Goal: Task Accomplishment & Management: Complete application form

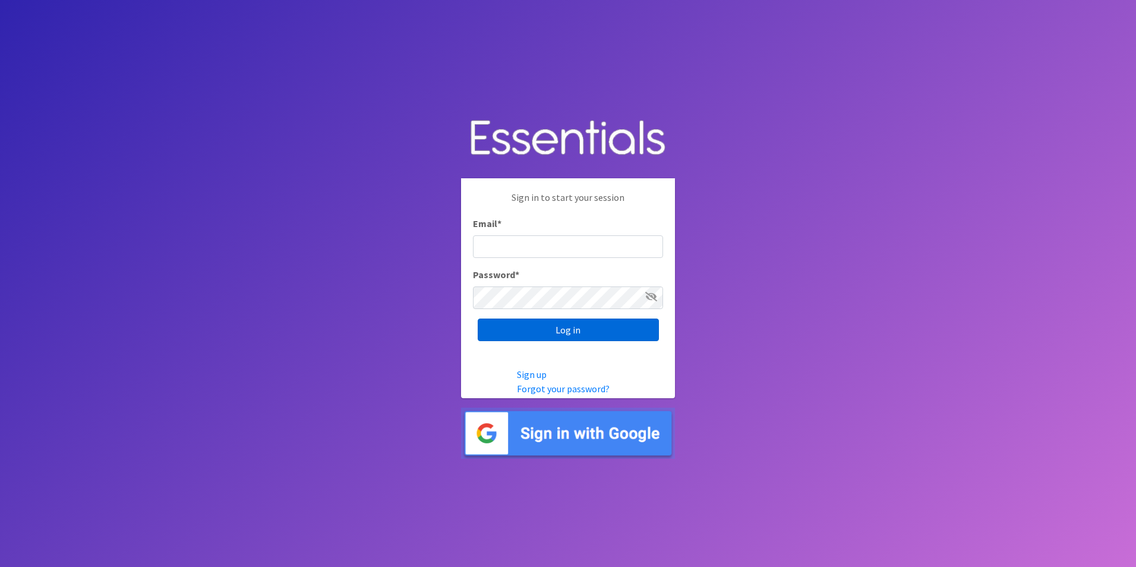
type input "[EMAIL_ADDRESS][DOMAIN_NAME]"
click at [604, 330] on input "Log in" at bounding box center [568, 329] width 181 height 23
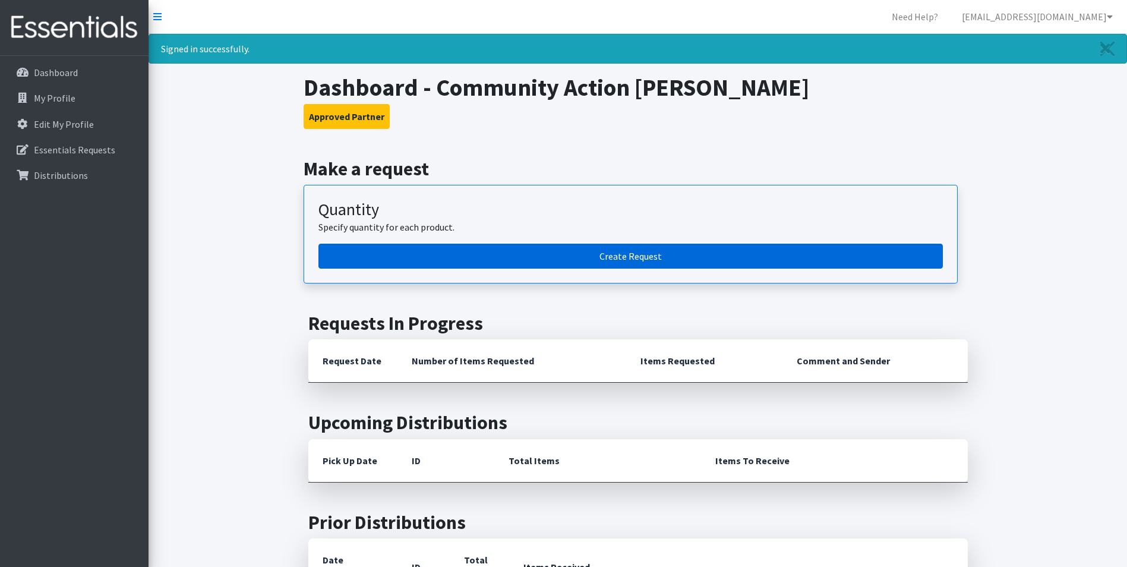
click at [590, 257] on link "Create Request" at bounding box center [630, 256] width 624 height 25
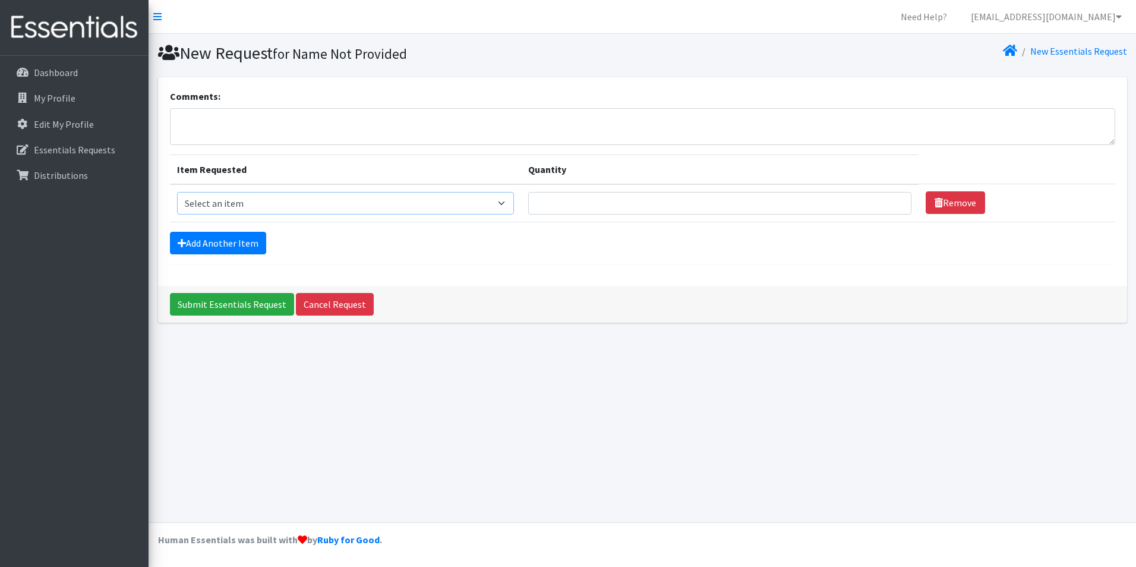
click at [349, 207] on select "Select an item Adult XXX Large Adult Large Adult XX Large Adult Medium Adult Sm…" at bounding box center [345, 203] width 337 height 23
select select "12890"
click at [177, 192] on select "Select an item Adult XXX Large Adult Large Adult XX Large Adult Medium Adult Sm…" at bounding box center [345, 203] width 337 height 23
click at [746, 190] on td "Quantity" at bounding box center [720, 203] width 398 height 38
type input "60"
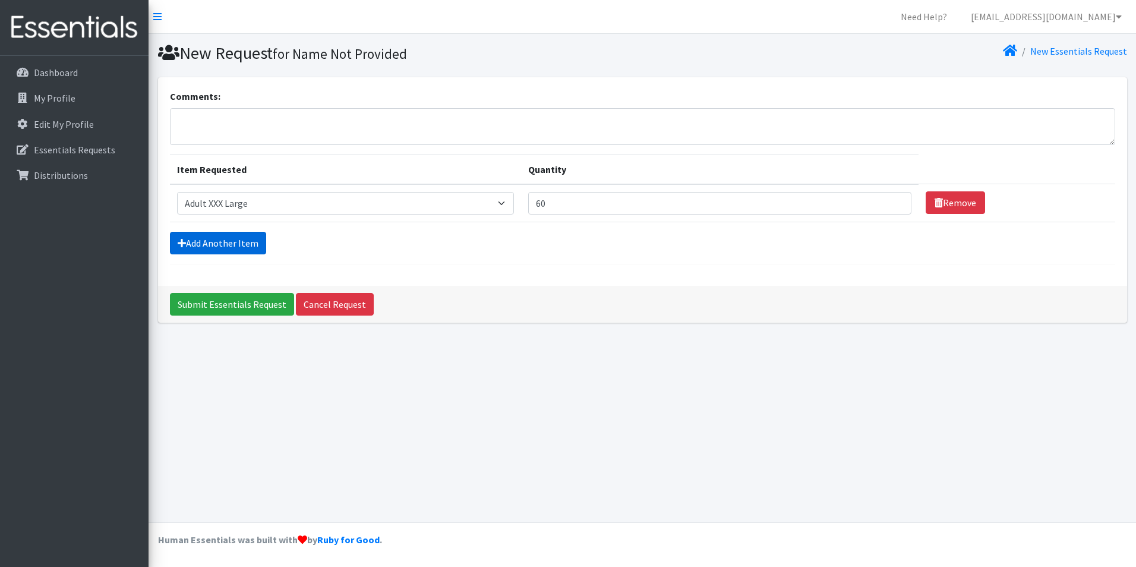
click at [223, 237] on link "Add Another Item" at bounding box center [218, 243] width 96 height 23
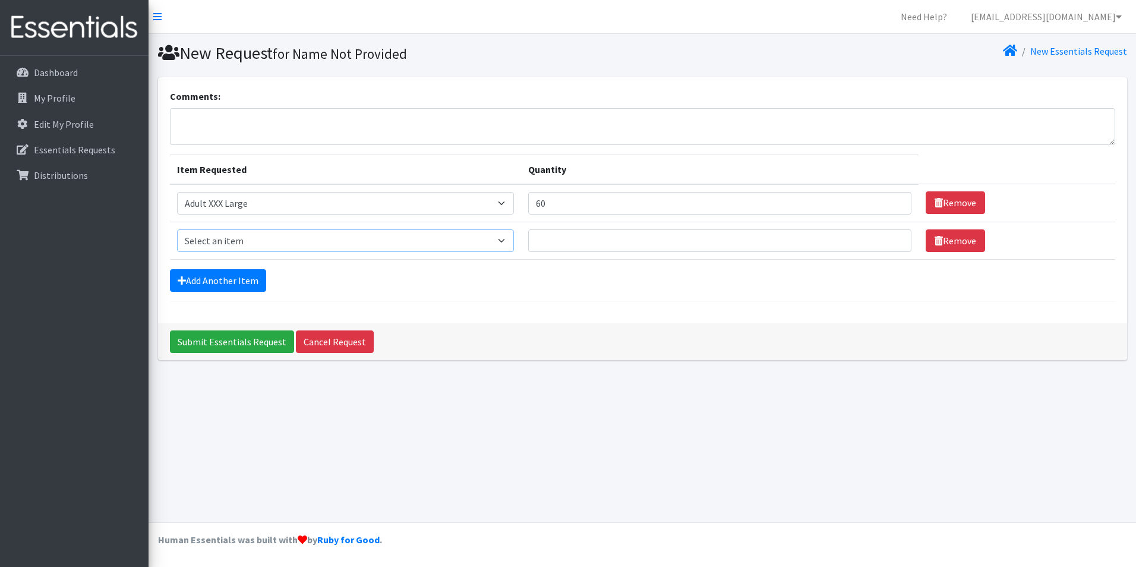
click at [223, 235] on select "Select an item Adult XXX Large Adult Large Adult XX Large Adult Medium Adult Sm…" at bounding box center [345, 240] width 337 height 23
select select "8842"
click at [177, 229] on select "Select an item Adult XXX Large Adult Large Adult XX Large Adult Medium Adult Sm…" at bounding box center [345, 240] width 337 height 23
click at [608, 235] on input "Quantity" at bounding box center [719, 240] width 383 height 23
type input "60"
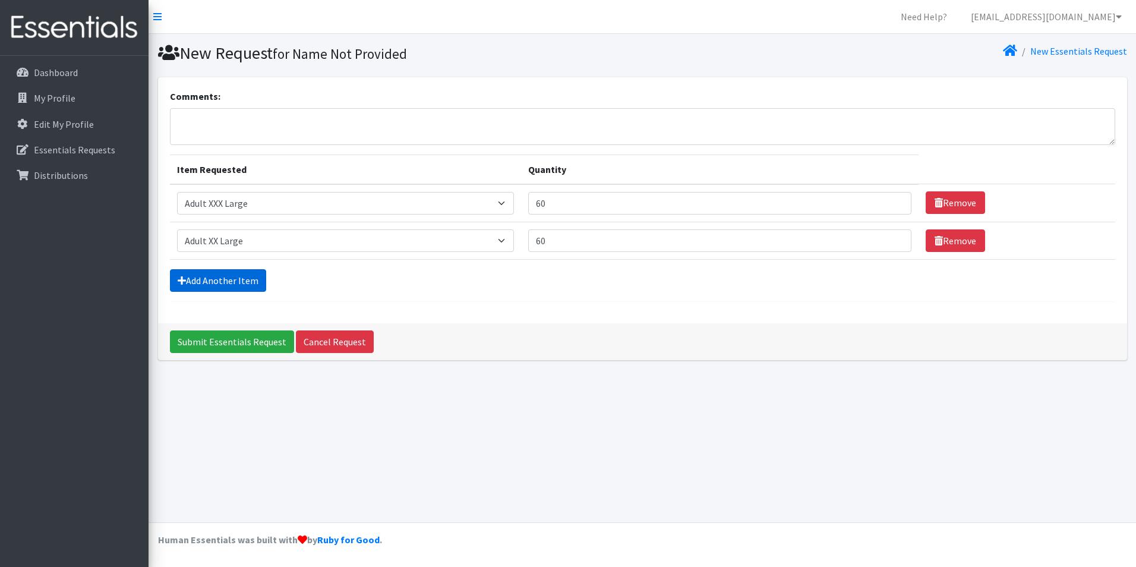
click at [226, 280] on link "Add Another Item" at bounding box center [218, 280] width 96 height 23
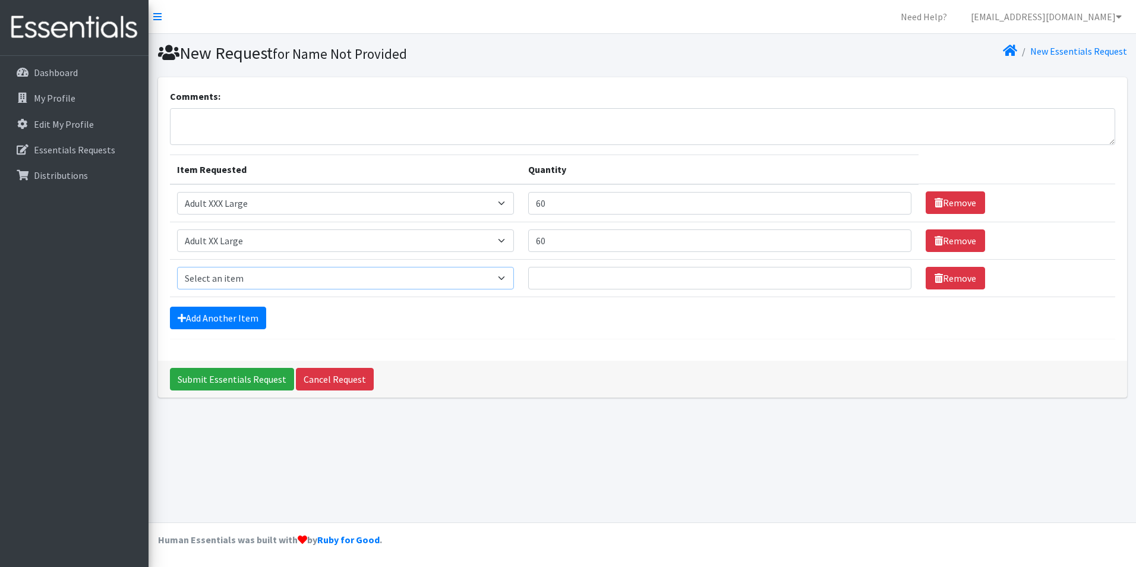
click at [257, 272] on select "Select an item Adult XXX Large Adult Large Adult XX Large Adult Medium Adult Sm…" at bounding box center [345, 278] width 337 height 23
select select "4935"
click at [177, 267] on select "Select an item Adult XXX Large Adult Large Adult XX Large Adult Medium Adult Sm…" at bounding box center [345, 278] width 337 height 23
click at [557, 281] on input "Quantity" at bounding box center [719, 278] width 383 height 23
type input "60"
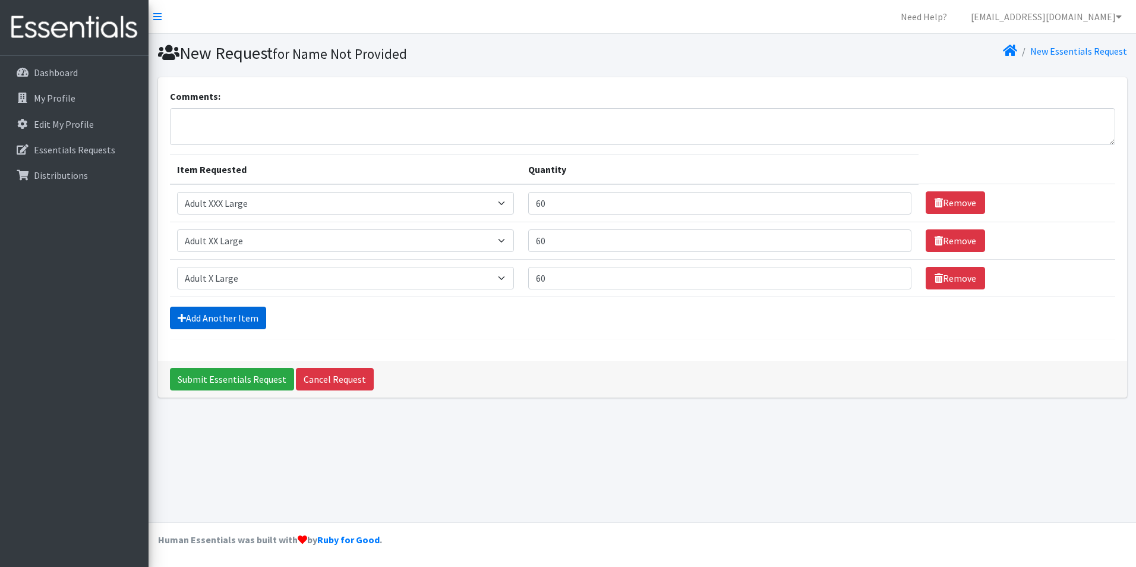
click at [228, 313] on link "Add Another Item" at bounding box center [218, 318] width 96 height 23
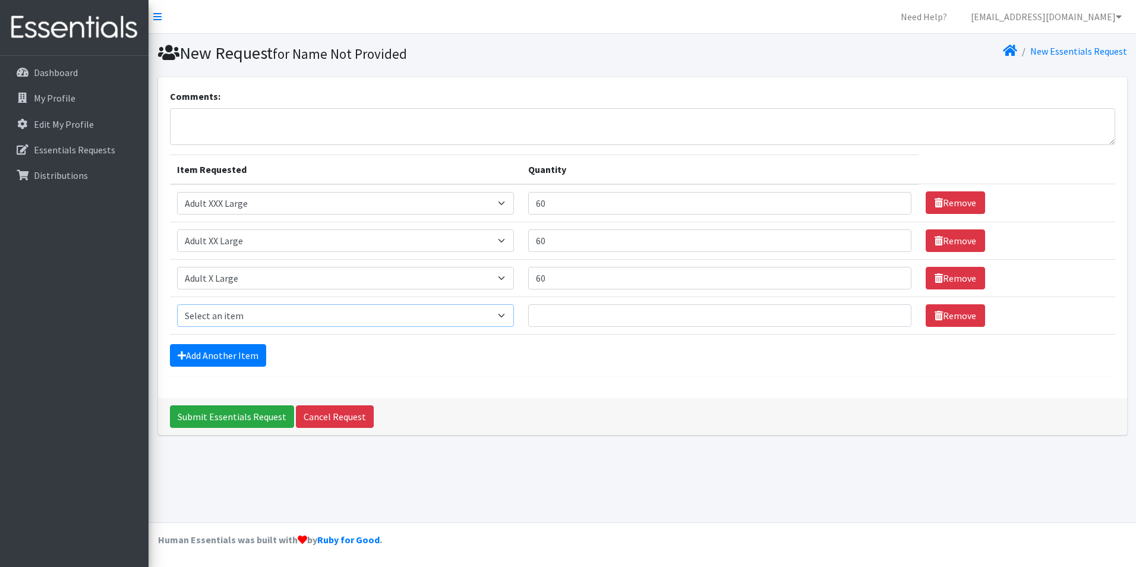
click at [247, 318] on select "Select an item Adult XXX Large Adult Large Adult XX Large Adult Medium Adult Sm…" at bounding box center [345, 315] width 337 height 23
select select "4934"
click at [177, 304] on select "Select an item Adult XXX Large Adult Large Adult XX Large Adult Medium Adult Sm…" at bounding box center [345, 315] width 337 height 23
click at [573, 305] on input "Quantity" at bounding box center [719, 315] width 383 height 23
type input "60"
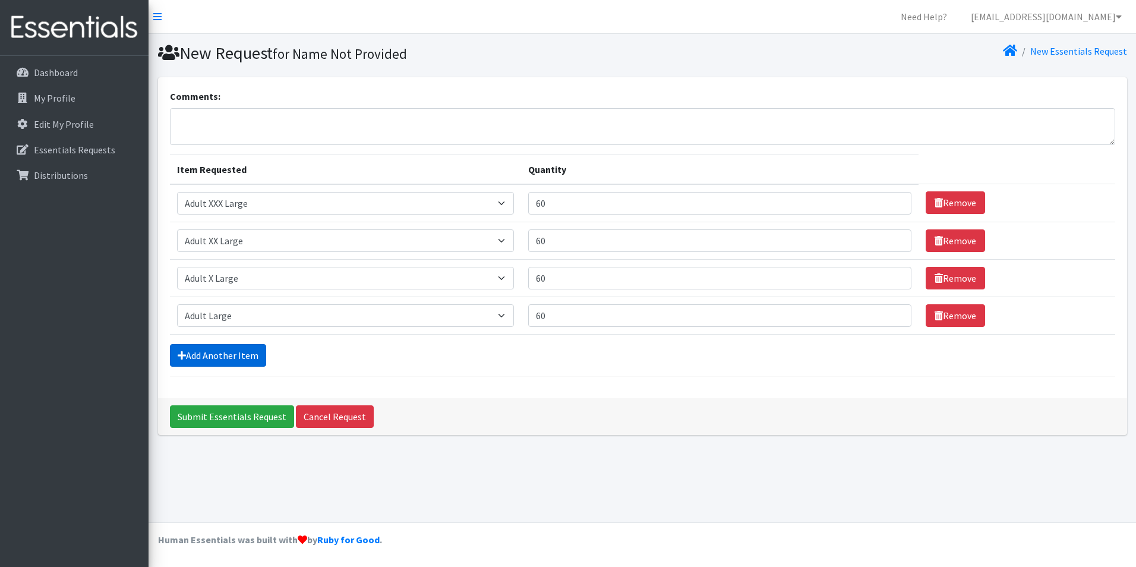
click at [233, 345] on link "Add Another Item" at bounding box center [218, 355] width 96 height 23
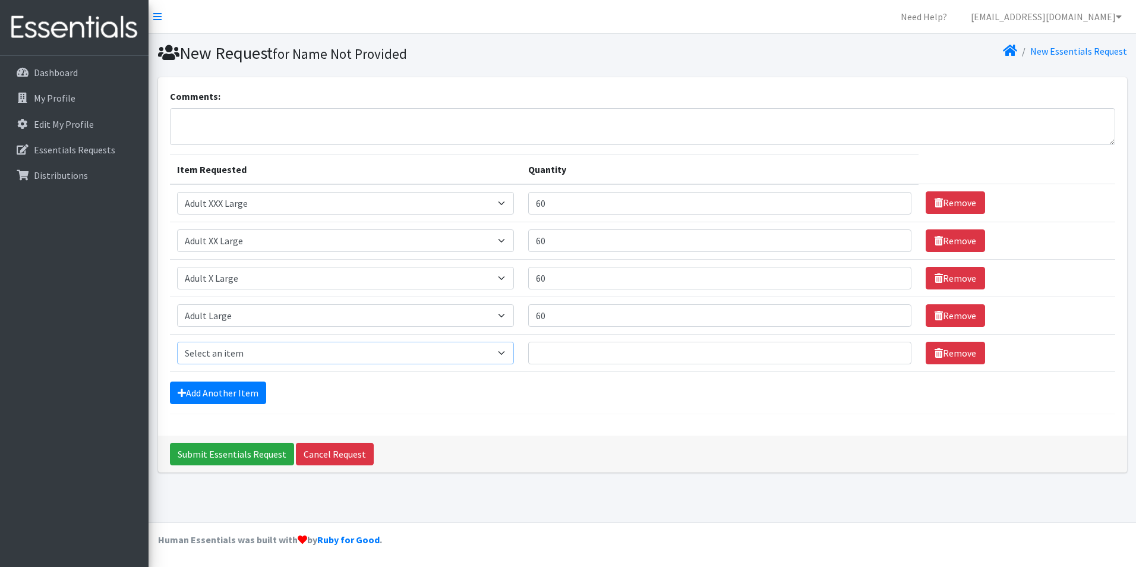
click at [233, 345] on select "Select an item Adult XXX Large Adult Large Adult XX Large Adult Medium Adult Sm…" at bounding box center [345, 353] width 337 height 23
select select "4933"
click at [177, 342] on select "Select an item Adult XXX Large Adult Large Adult XX Large Adult Medium Adult Sm…" at bounding box center [345, 353] width 337 height 23
click at [606, 361] on input "Quantity" at bounding box center [719, 353] width 383 height 23
type input "60"
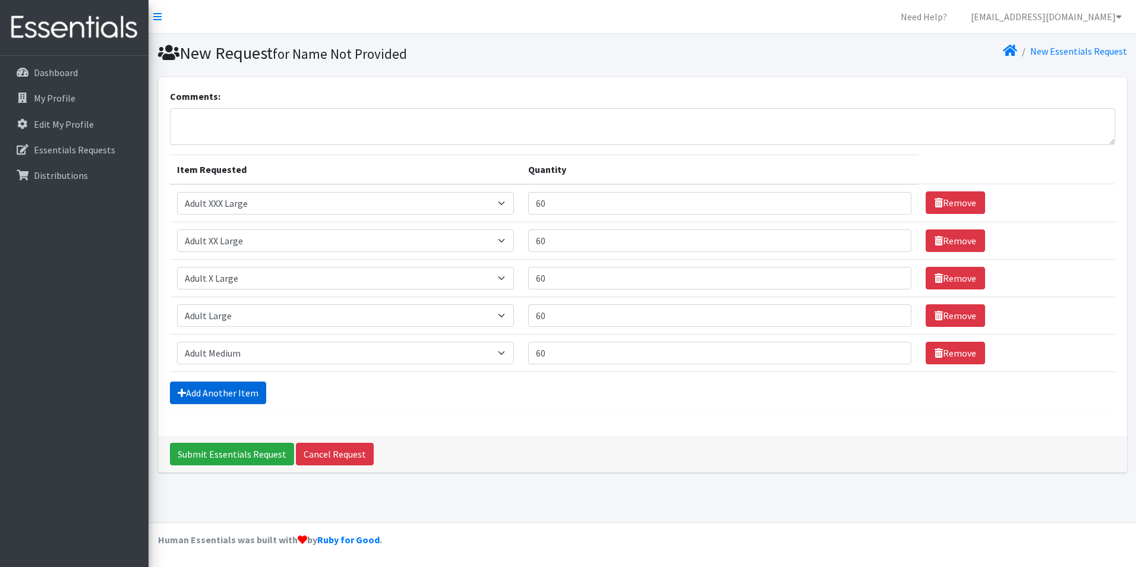
click at [241, 394] on link "Add Another Item" at bounding box center [218, 392] width 96 height 23
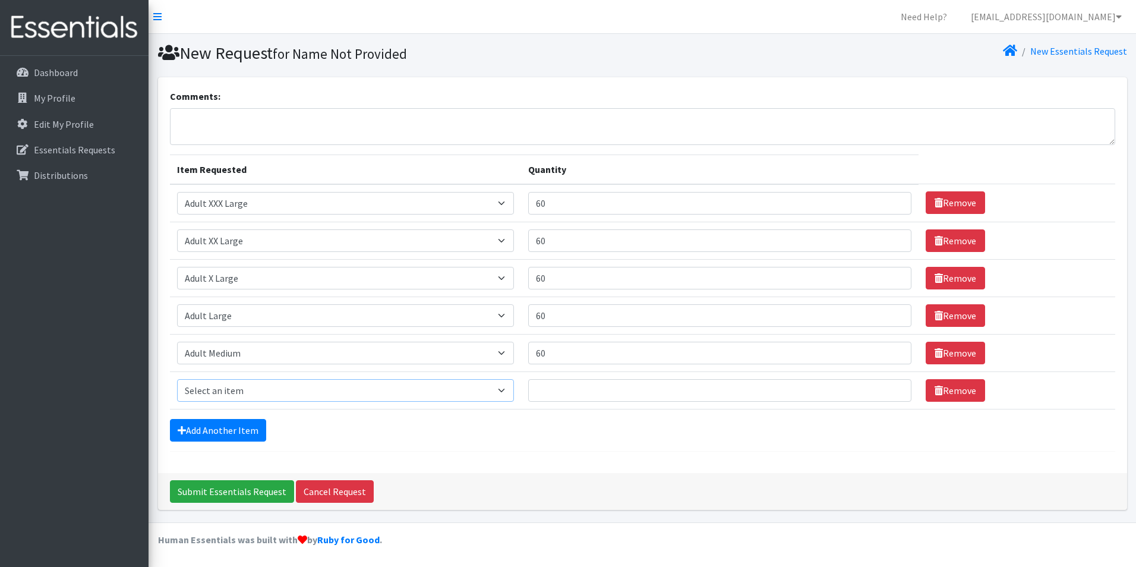
click at [241, 394] on select "Select an item Adult XXX Large Adult Large Adult XX Large Adult Medium Adult Sm…" at bounding box center [345, 390] width 337 height 23
select select "4738"
click at [177, 379] on select "Select an item Adult XXX Large Adult Large Adult XX Large Adult Medium Adult Sm…" at bounding box center [345, 390] width 337 height 23
click at [607, 377] on td "Quantity" at bounding box center [720, 389] width 398 height 37
click at [592, 391] on input "Quantity" at bounding box center [719, 390] width 383 height 23
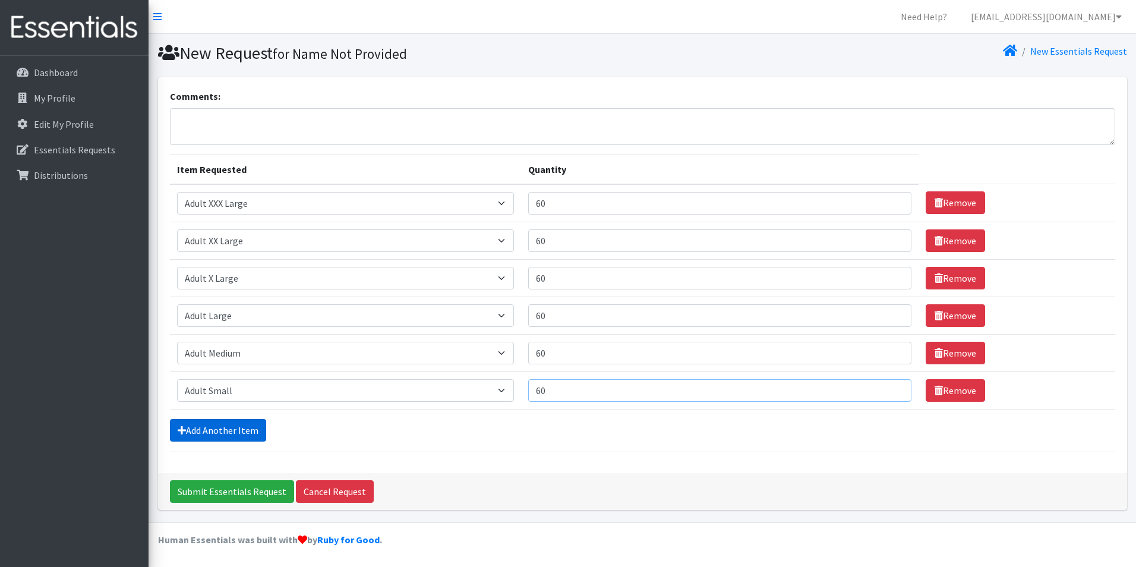
type input "60"
click at [219, 434] on link "Add Another Item" at bounding box center [218, 430] width 96 height 23
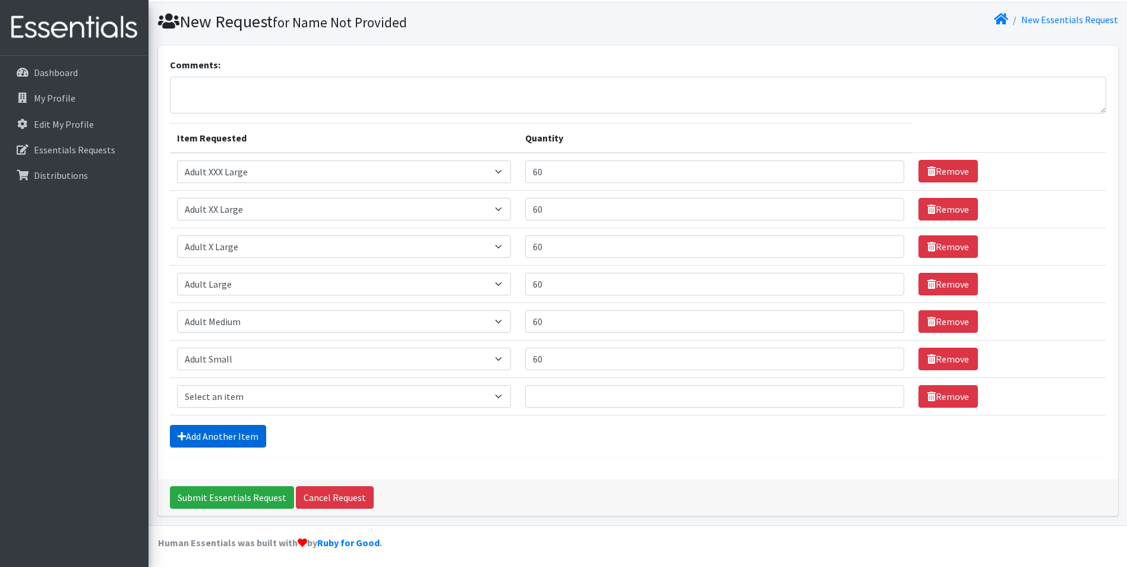
scroll to position [34, 0]
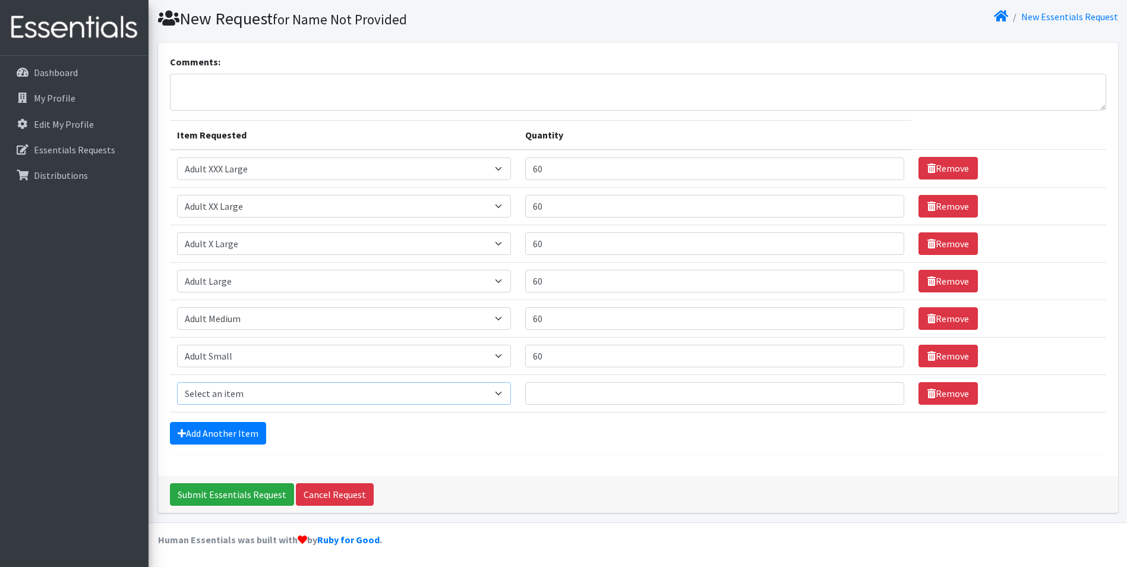
click at [219, 390] on select "Select an item Adult XXX Large Adult Large Adult XX Large Adult Medium Adult Sm…" at bounding box center [344, 393] width 334 height 23
select select "4737"
click at [177, 382] on select "Select an item Adult XXX Large Adult Large Adult XX Large Adult Medium Adult Sm…" at bounding box center [344, 393] width 334 height 23
click at [581, 403] on input "Quantity" at bounding box center [715, 393] width 380 height 23
type input "60"
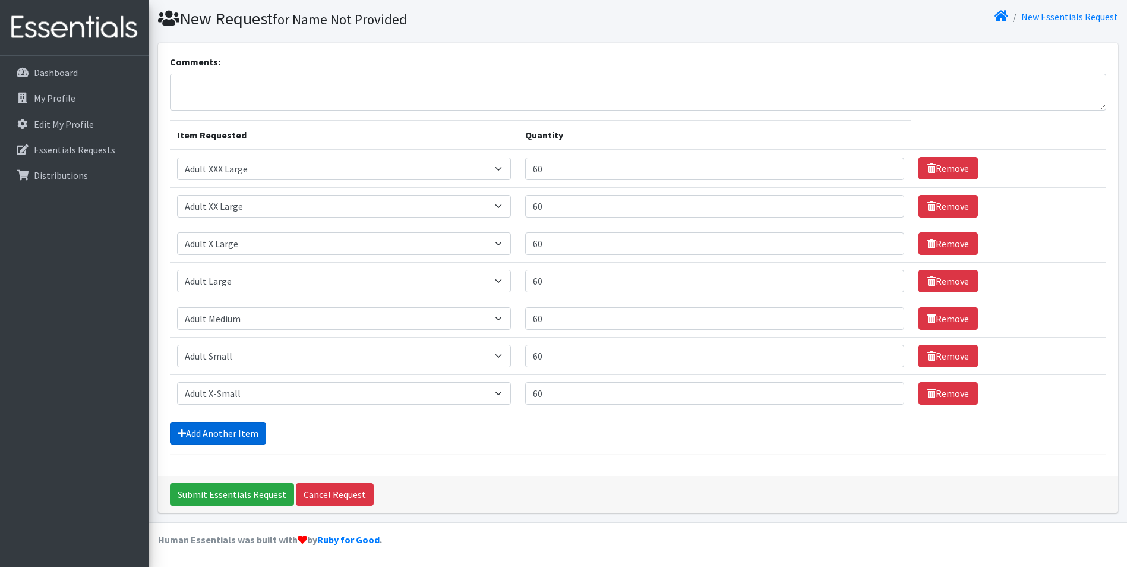
click at [220, 435] on link "Add Another Item" at bounding box center [218, 433] width 96 height 23
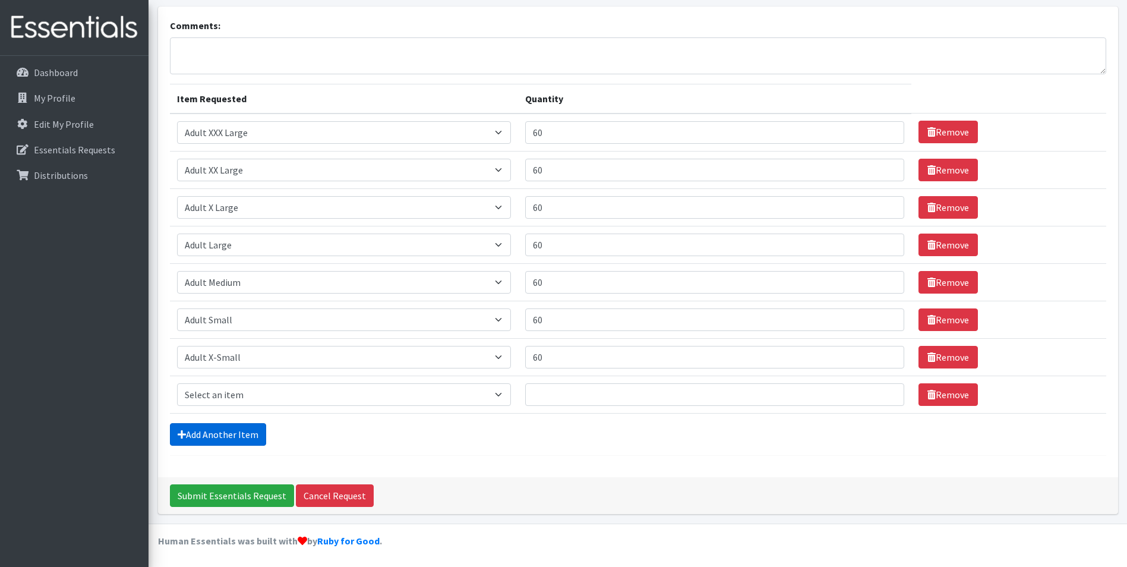
scroll to position [72, 0]
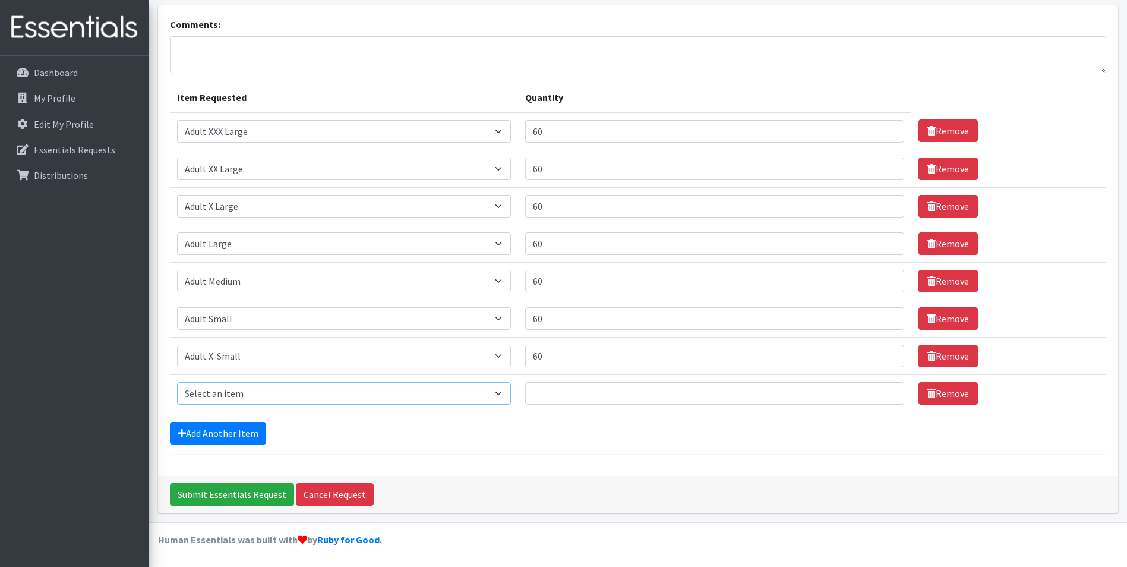
click at [295, 386] on select "Select an item Adult XXX Large Adult Large Adult XX Large Adult Medium Adult Sm…" at bounding box center [344, 393] width 334 height 23
select select "4828"
click at [177, 382] on select "Select an item Adult XXX Large Adult Large Adult XX Large Adult Medium Adult Sm…" at bounding box center [344, 393] width 334 height 23
click at [596, 396] on input "Quantity" at bounding box center [715, 393] width 380 height 23
type input "36"
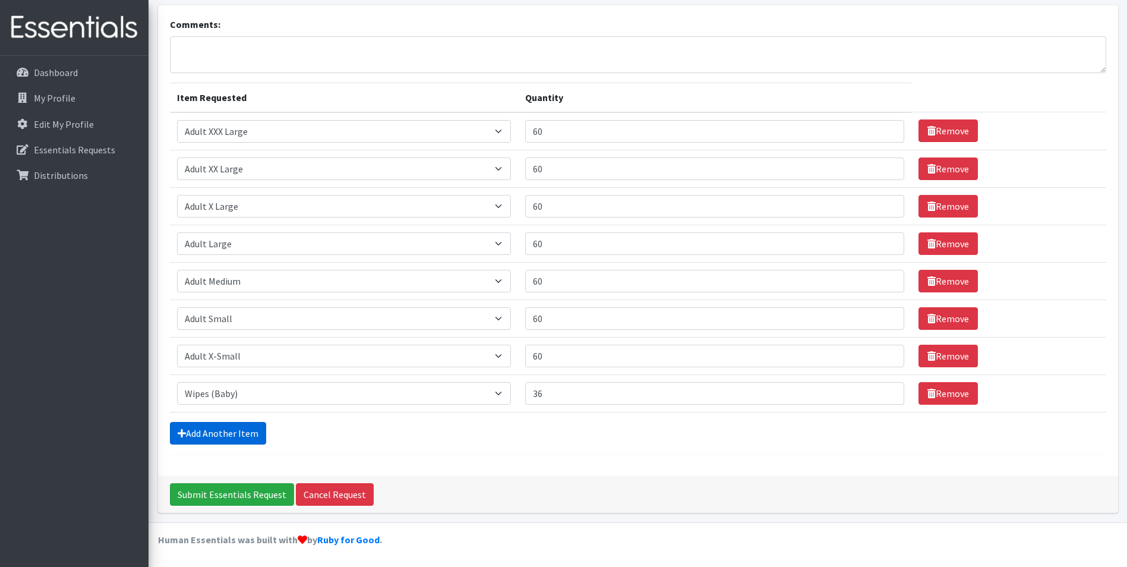
click at [218, 430] on link "Add Another Item" at bounding box center [218, 433] width 96 height 23
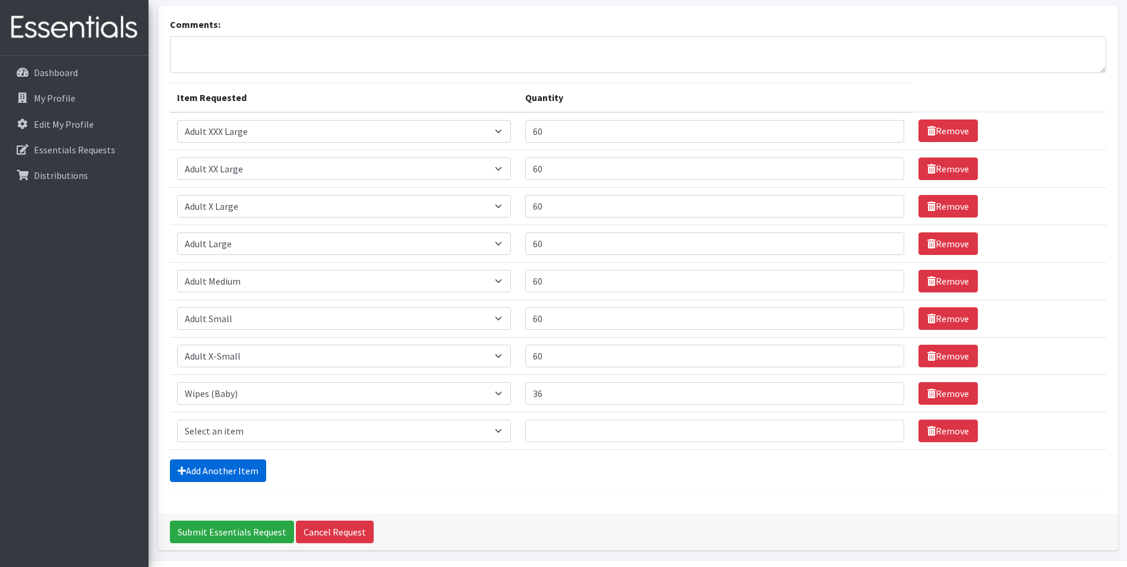
scroll to position [109, 0]
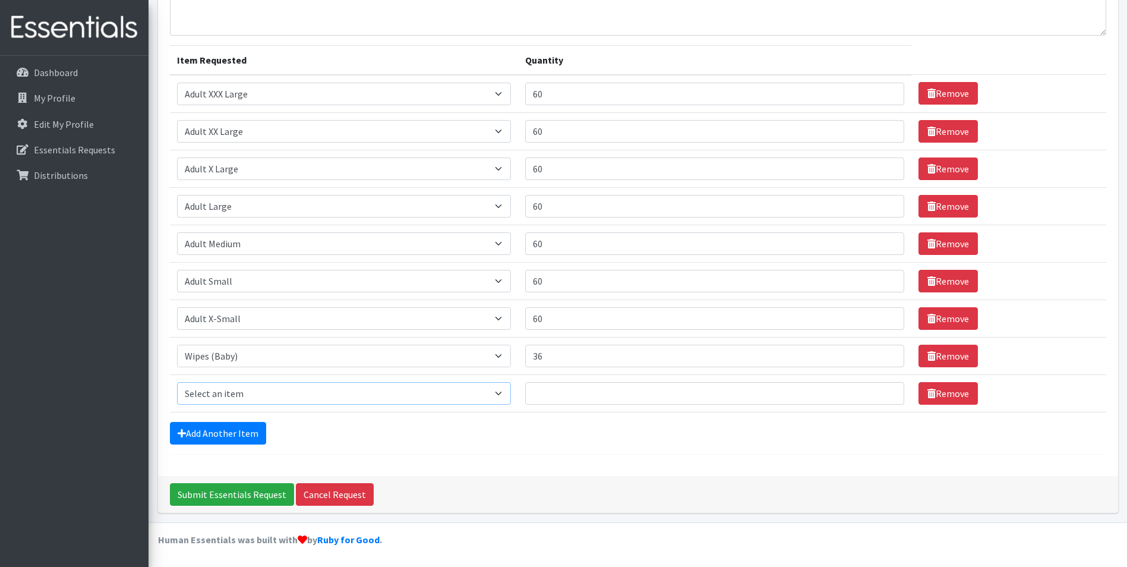
click at [257, 389] on select "Select an item Adult XXX Large Adult Large Adult XX Large Adult Medium Adult Sm…" at bounding box center [344, 393] width 334 height 23
select select "11444"
click at [177, 382] on select "Select an item Adult XXX Large Adult Large Adult XX Large Adult Medium Adult Sm…" at bounding box center [344, 393] width 334 height 23
click at [627, 392] on input "Quantity" at bounding box center [715, 393] width 380 height 23
type input "10"
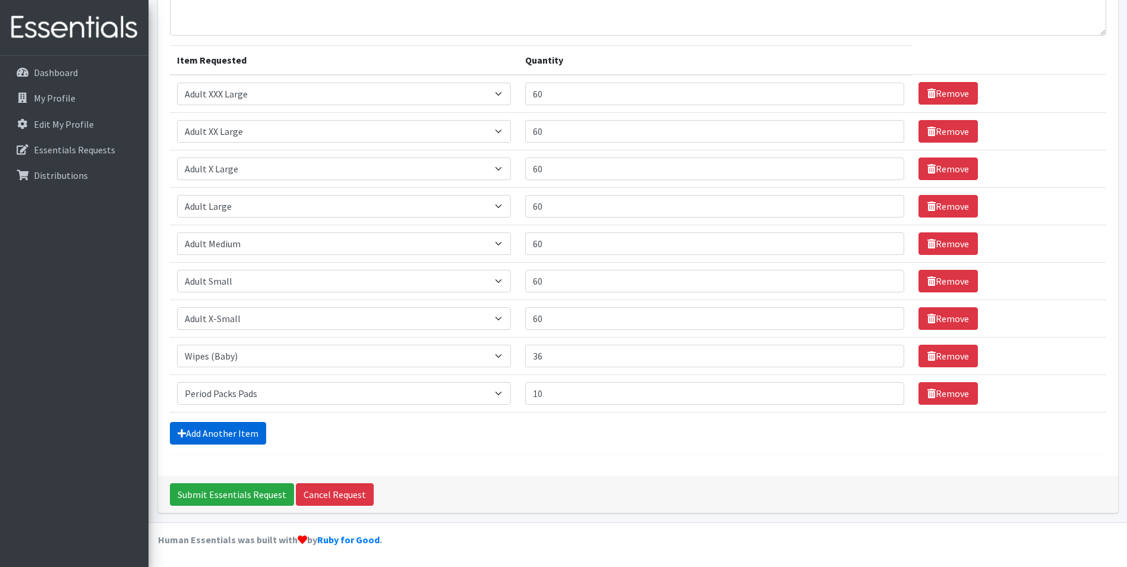
click at [216, 427] on link "Add Another Item" at bounding box center [218, 433] width 96 height 23
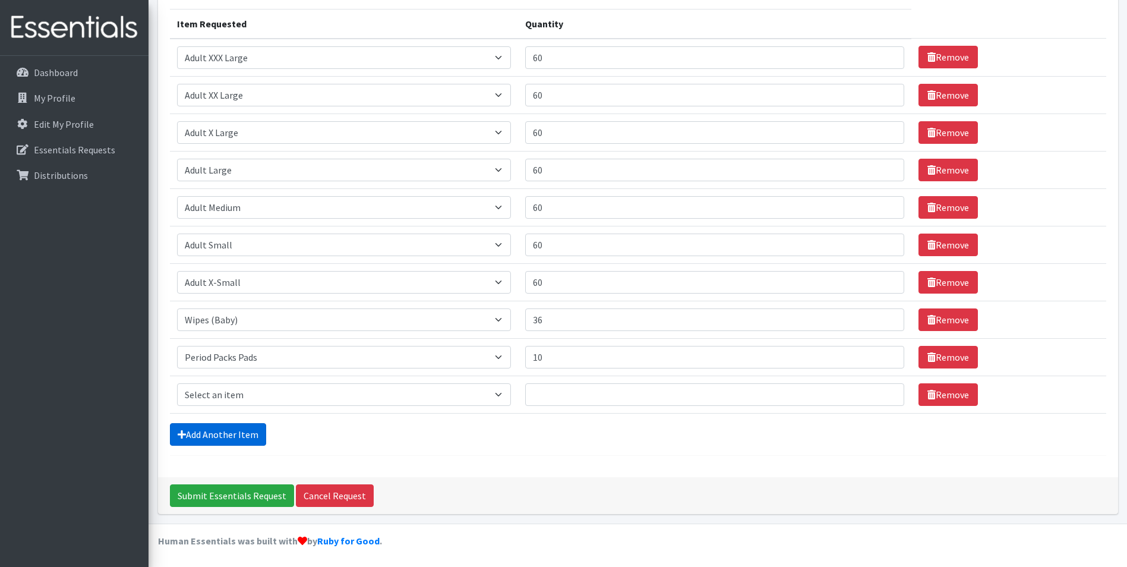
scroll to position [147, 0]
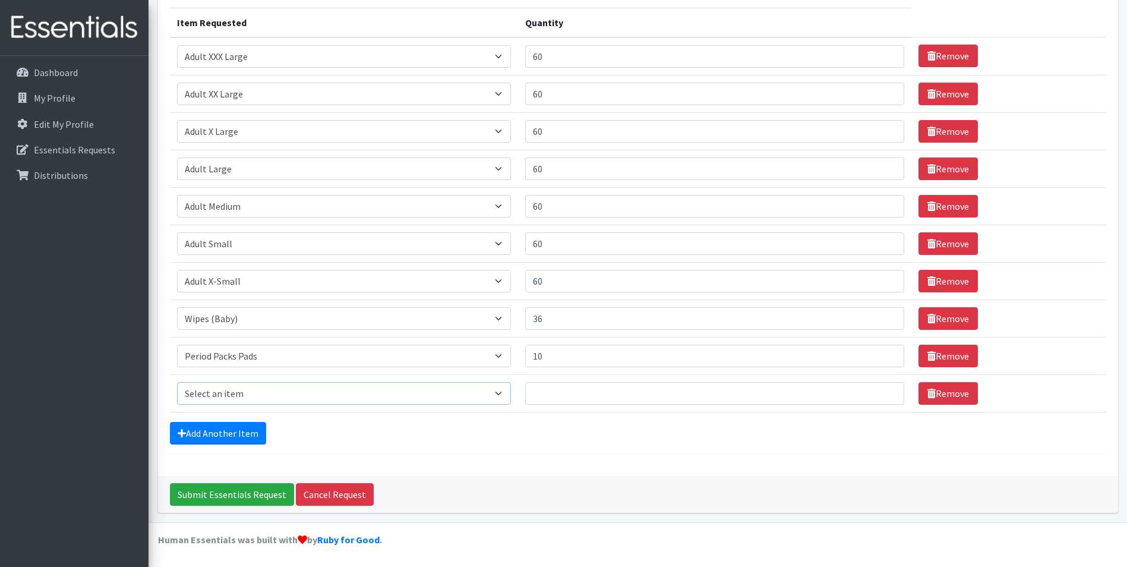
click at [236, 389] on select "Select an item Adult XXX Large Adult Large Adult XX Large Adult Medium Adult Sm…" at bounding box center [344, 393] width 334 height 23
select select "11445"
click at [177, 382] on select "Select an item Adult XXX Large Adult Large Adult XX Large Adult Medium Adult Sm…" at bounding box center [344, 393] width 334 height 23
click at [556, 392] on input "Quantity" at bounding box center [715, 393] width 380 height 23
type input "10"
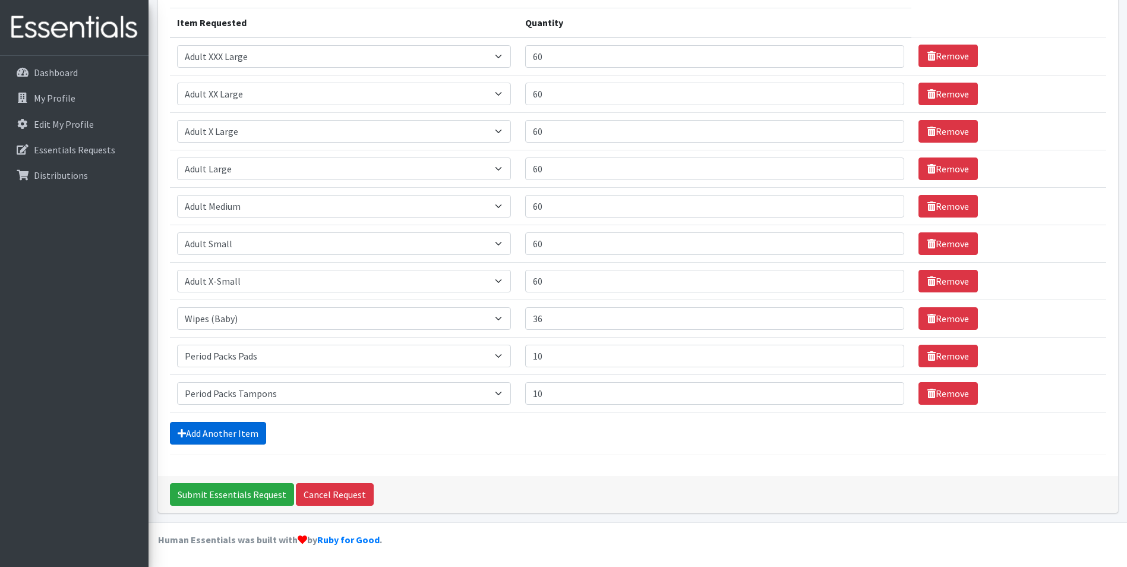
click at [198, 437] on link "Add Another Item" at bounding box center [218, 433] width 96 height 23
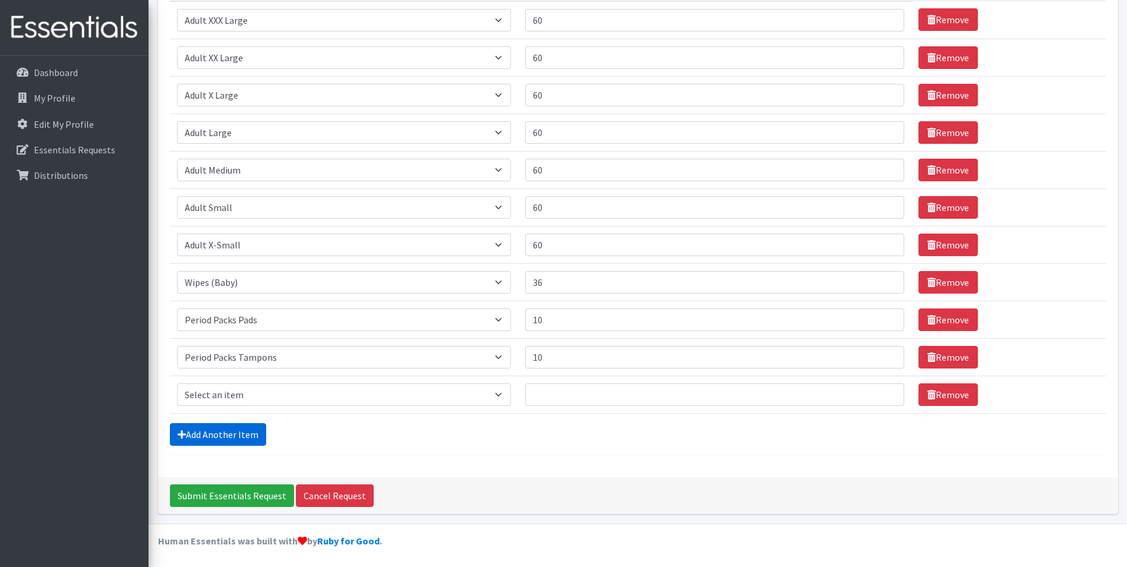
scroll to position [184, 0]
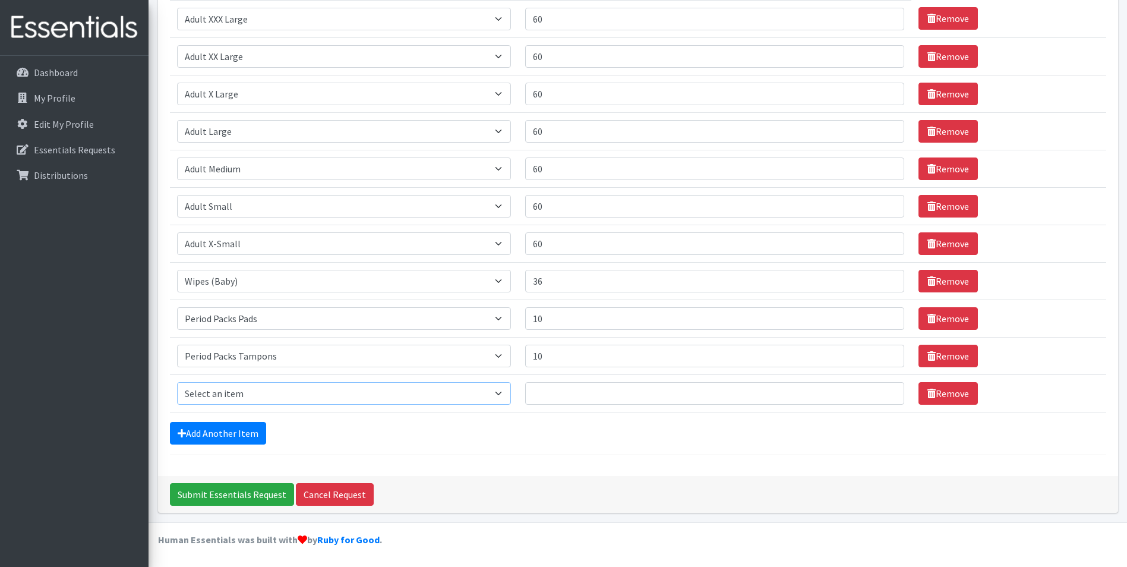
click at [209, 400] on select "Select an item Adult XXX Large Adult Large Adult XX Large Adult Medium Adult Sm…" at bounding box center [344, 393] width 334 height 23
select select "4739"
click at [177, 382] on select "Select an item Adult XXX Large Adult Large Adult XX Large Adult Medium Adult Sm…" at bounding box center [344, 393] width 334 height 23
click at [551, 392] on input "Quantity" at bounding box center [715, 393] width 380 height 23
type input "300"
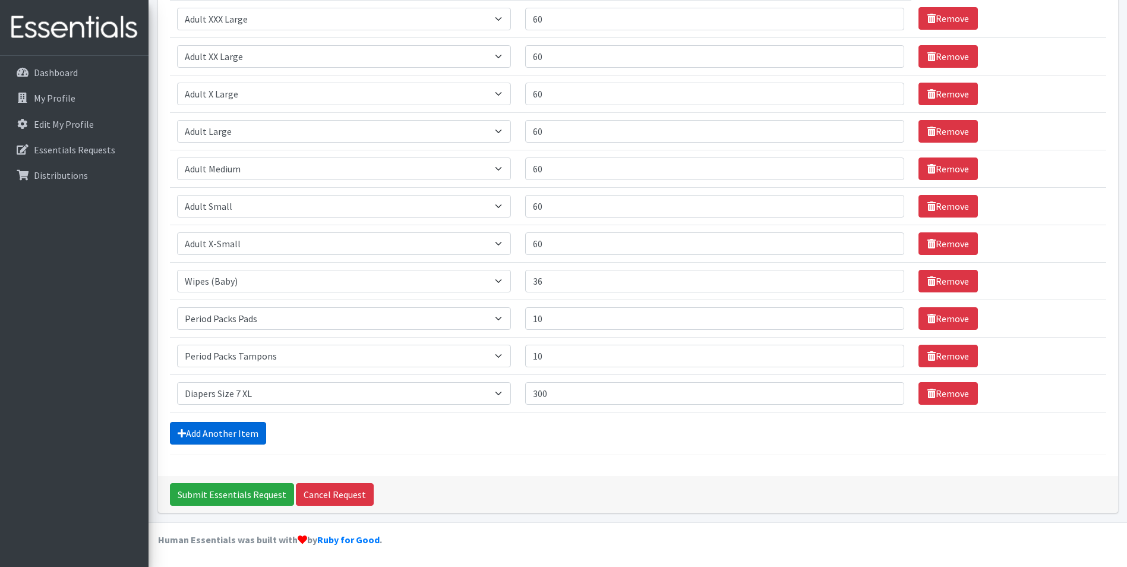
click at [195, 434] on link "Add Another Item" at bounding box center [218, 433] width 96 height 23
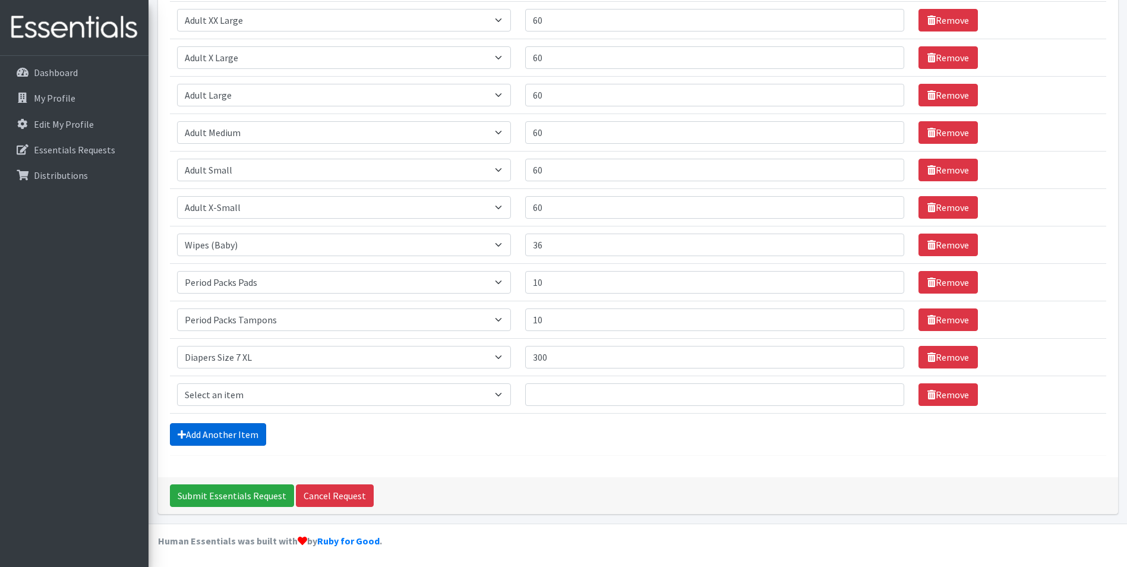
scroll to position [222, 0]
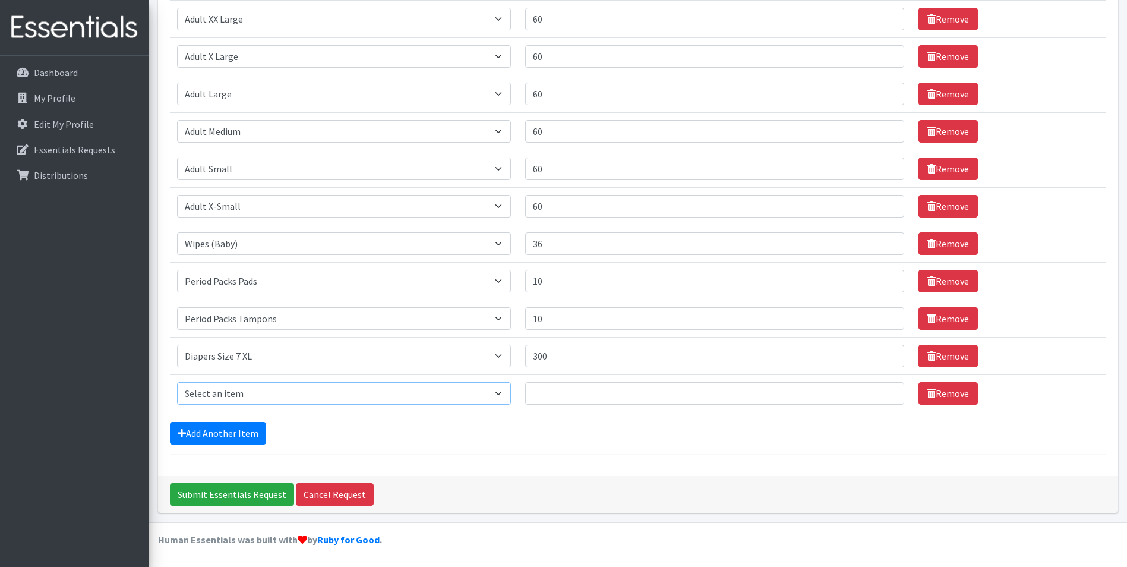
click at [209, 398] on select "Select an item Adult XXX Large Adult Large Adult XX Large Adult Medium Adult Sm…" at bounding box center [344, 393] width 334 height 23
select select "417"
click at [177, 382] on select "Select an item Adult XXX Large Adult Large Adult XX Large Adult Medium Adult Sm…" at bounding box center [344, 393] width 334 height 23
click at [579, 383] on input "Quantity" at bounding box center [715, 393] width 380 height 23
type input "300"
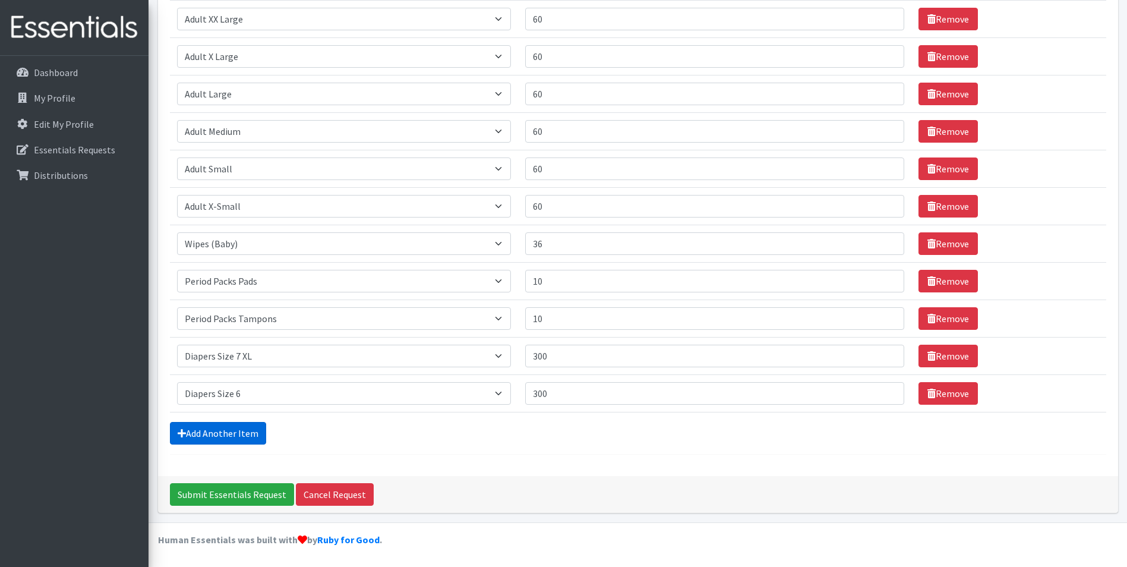
click at [191, 434] on link "Add Another Item" at bounding box center [218, 433] width 96 height 23
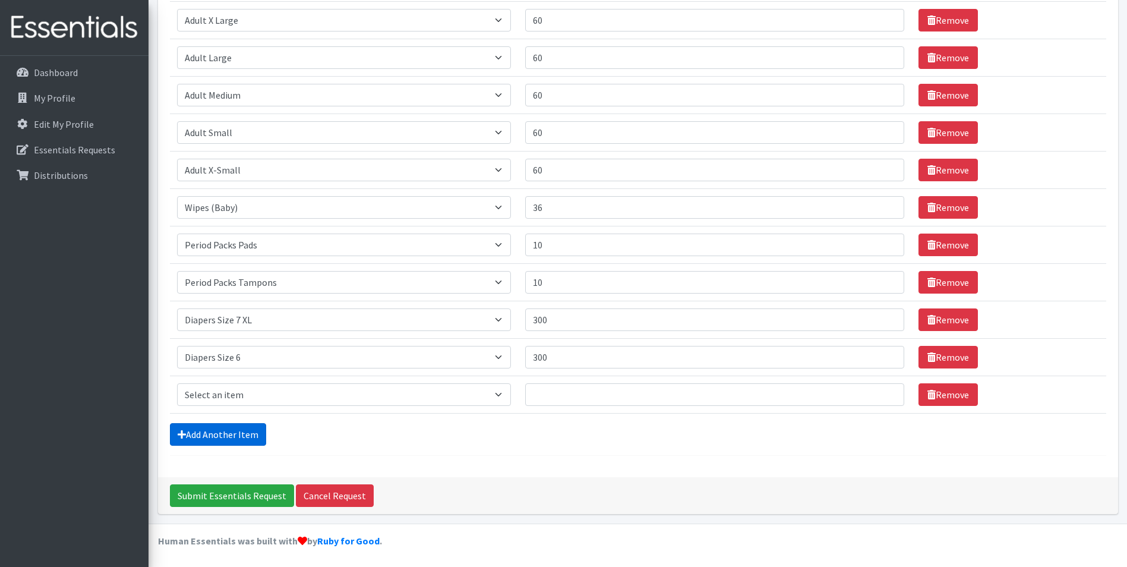
scroll to position [259, 0]
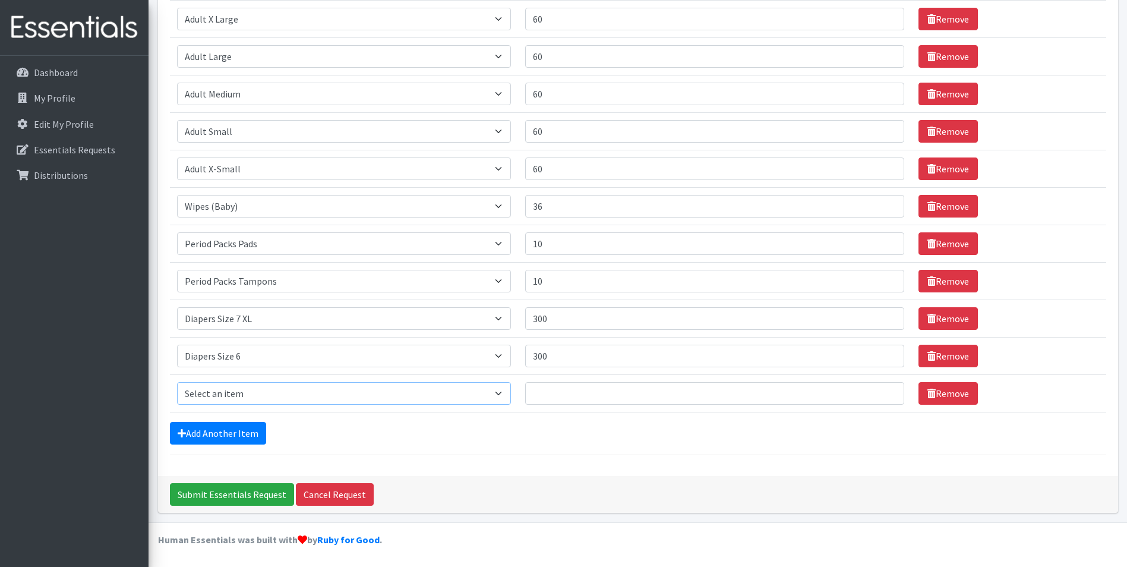
click at [235, 396] on select "Select an item Adult XXX Large Adult Large Adult XX Large Adult Medium Adult Sm…" at bounding box center [344, 393] width 334 height 23
select select "415"
click at [177, 382] on select "Select an item Adult XXX Large Adult Large Adult XX Large Adult Medium Adult Sm…" at bounding box center [344, 393] width 334 height 23
click at [601, 391] on input "Quantity" at bounding box center [715, 393] width 380 height 23
type input "500"
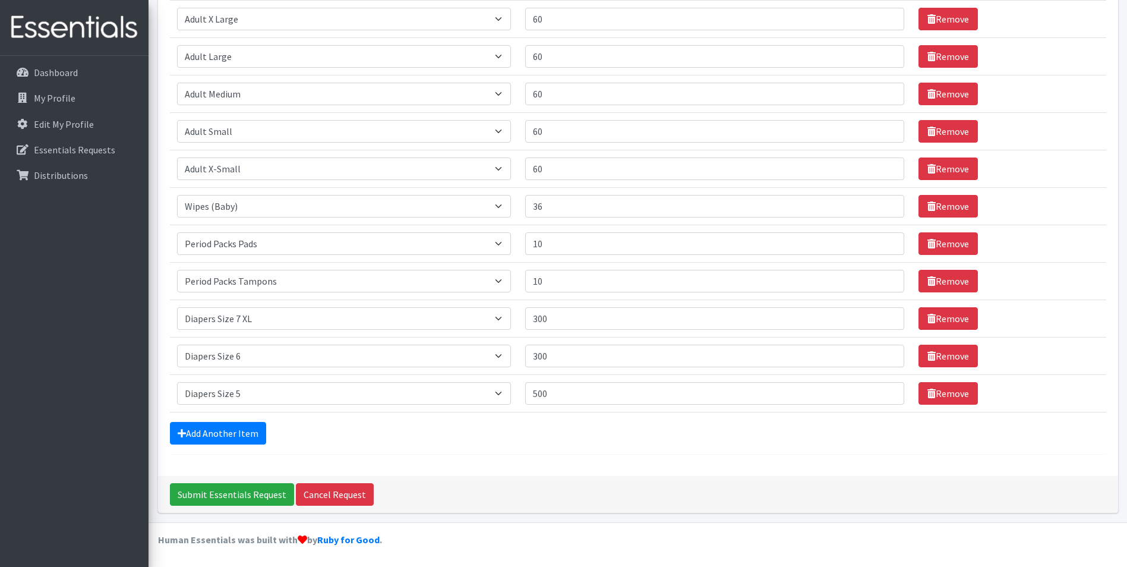
click at [267, 426] on div "Add Another Item" at bounding box center [638, 433] width 936 height 23
click at [233, 433] on link "Add Another Item" at bounding box center [218, 433] width 96 height 23
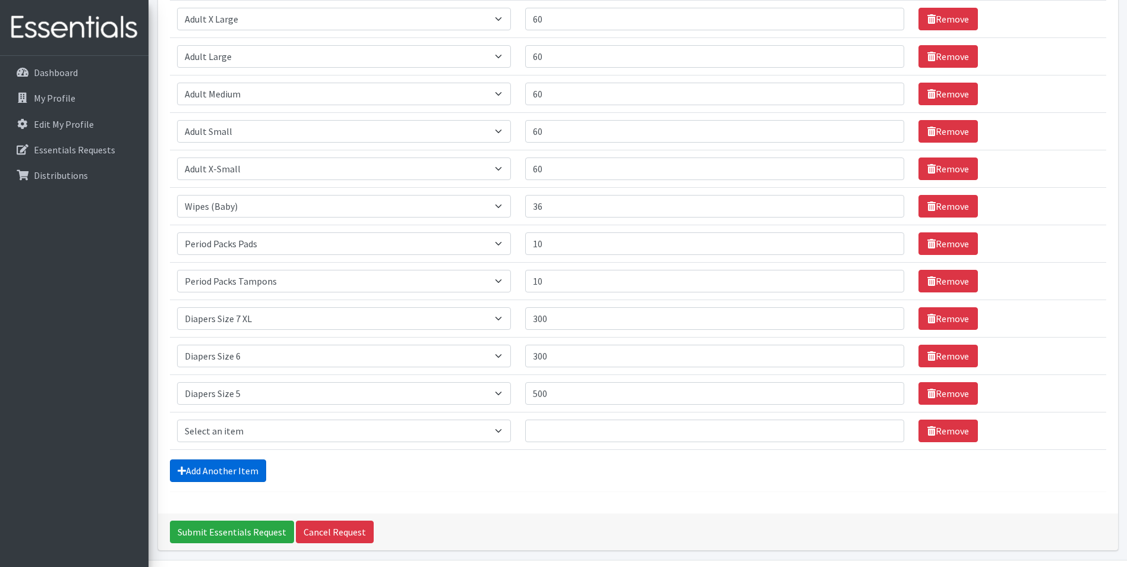
scroll to position [296, 0]
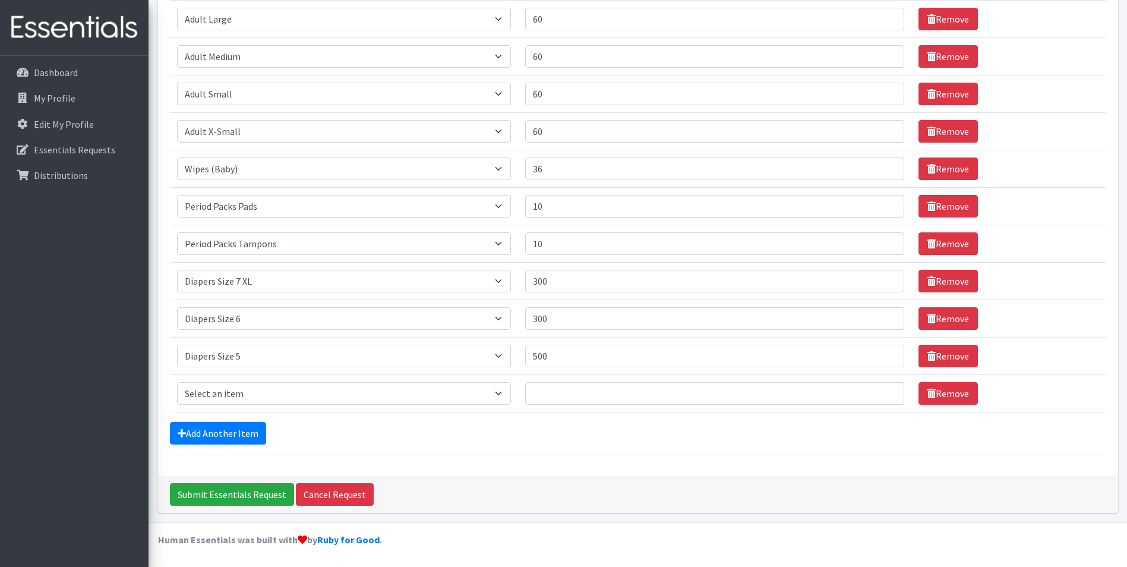
click at [227, 381] on td "Item Requested Select an item Adult XXX Large Adult Large Adult XX Large Adult …" at bounding box center [344, 392] width 348 height 37
click at [225, 398] on select "Select an item Adult XXX Large Adult Large Adult XX Large Adult Medium Adult Sm…" at bounding box center [344, 393] width 334 height 23
select select "414"
click at [177, 382] on select "Select an item Adult XXX Large Adult Large Adult XX Large Adult Medium Adult Sm…" at bounding box center [344, 393] width 334 height 23
click at [617, 398] on input "Quantity" at bounding box center [715, 393] width 380 height 23
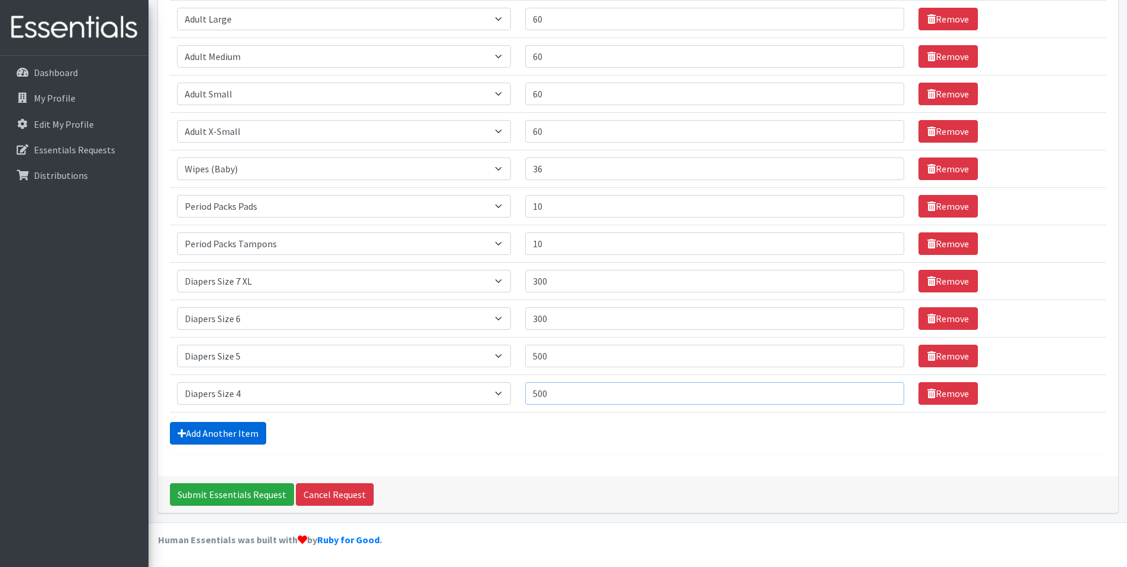
type input "500"
click at [199, 439] on link "Add Another Item" at bounding box center [218, 433] width 96 height 23
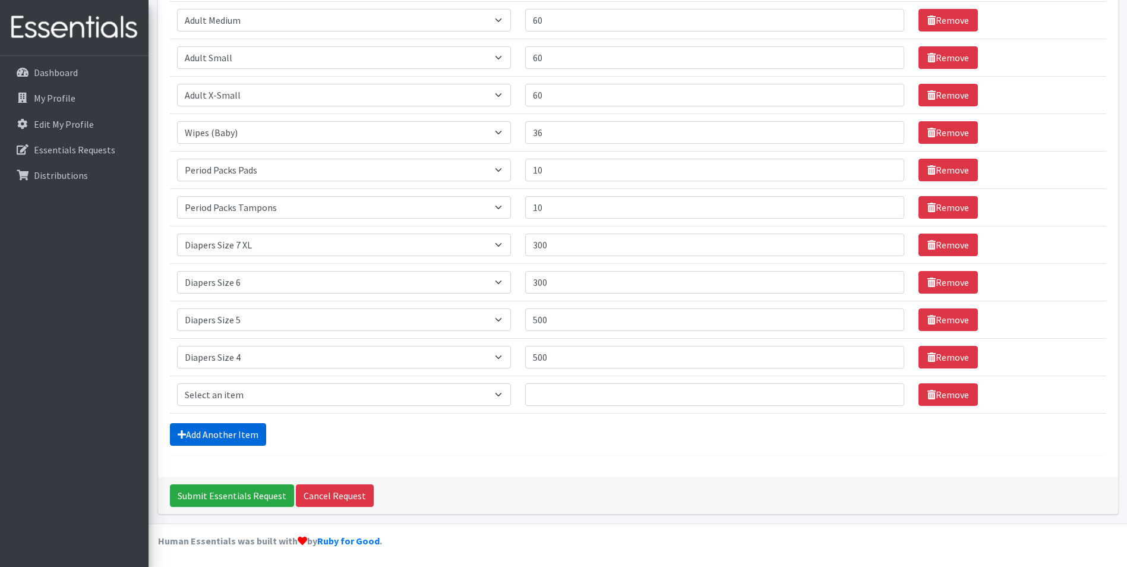
scroll to position [334, 0]
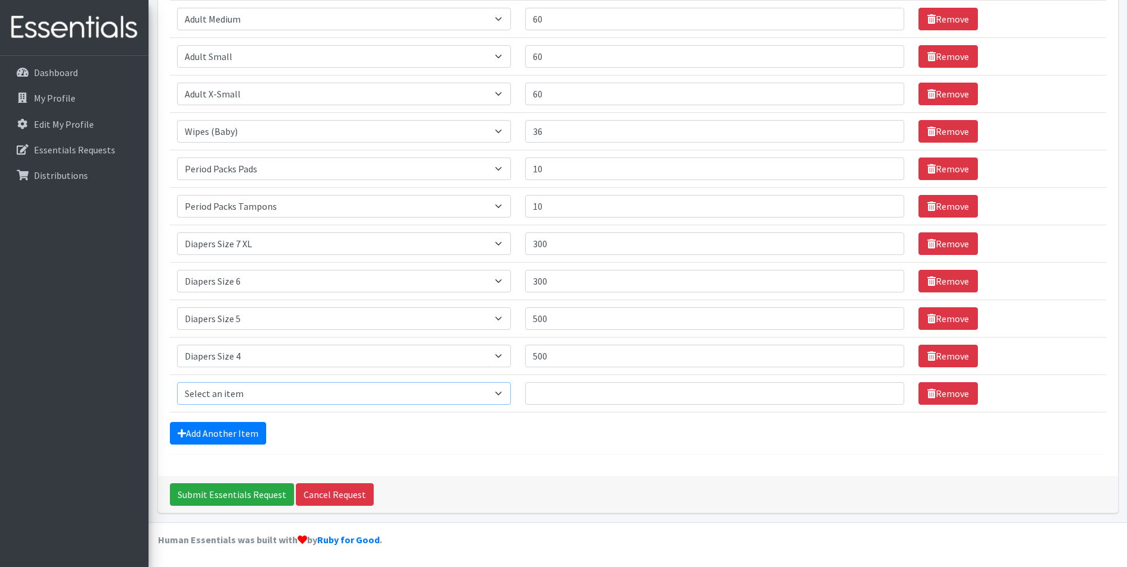
click at [223, 391] on select "Select an item Adult XXX Large Adult Large Adult XX Large Adult Medium Adult Sm…" at bounding box center [344, 393] width 334 height 23
select select "428"
click at [177, 382] on select "Select an item Adult XXX Large Adult Large Adult XX Large Adult Medium Adult Sm…" at bounding box center [344, 393] width 334 height 23
click at [551, 387] on input "Quantity" at bounding box center [715, 393] width 380 height 23
type input "250"
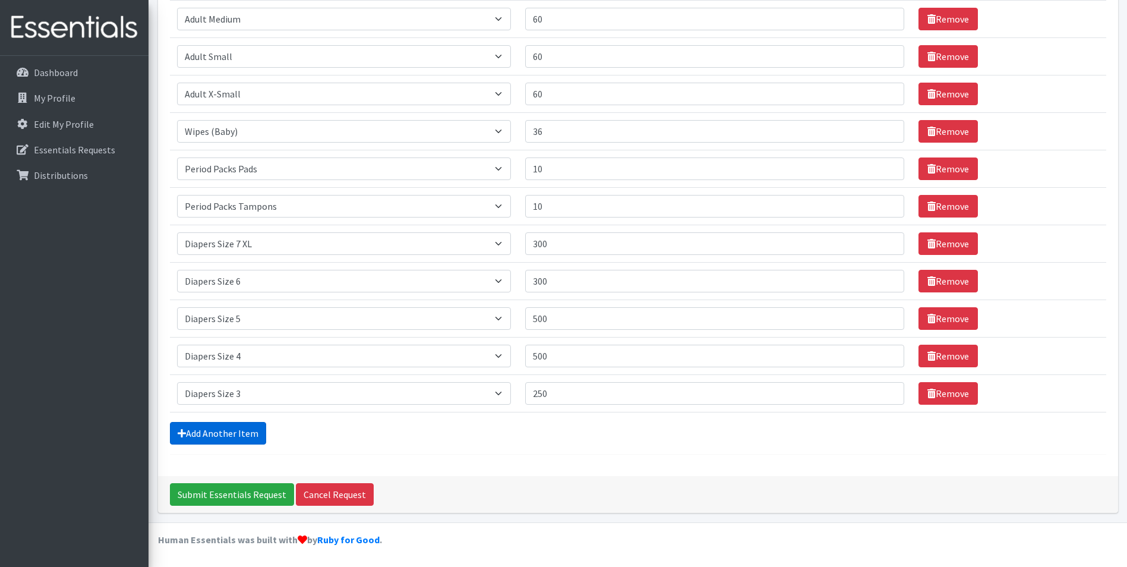
click at [239, 430] on link "Add Another Item" at bounding box center [218, 433] width 96 height 23
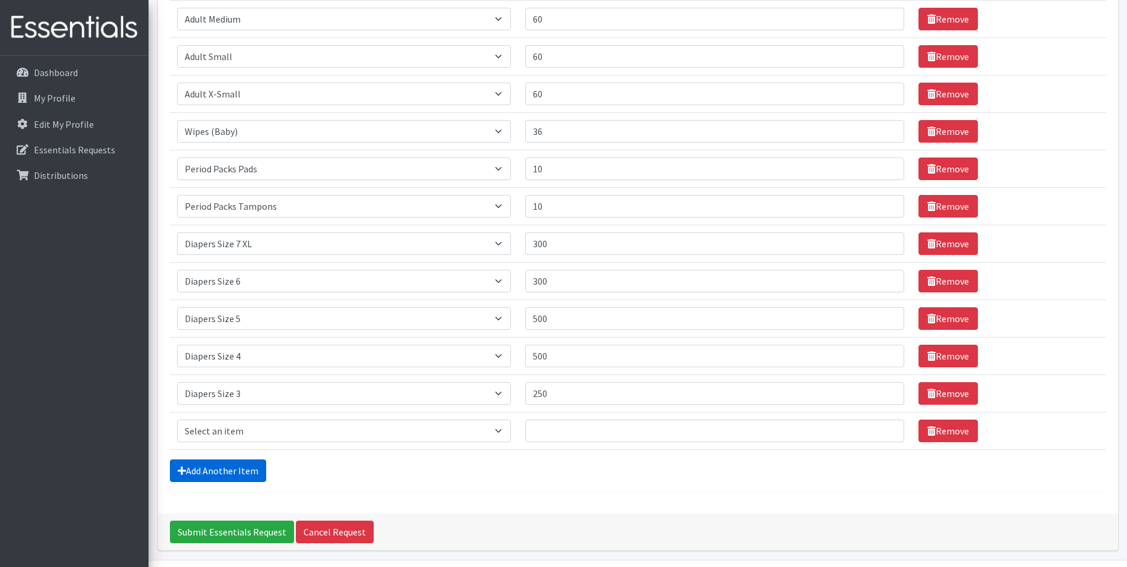
scroll to position [371, 0]
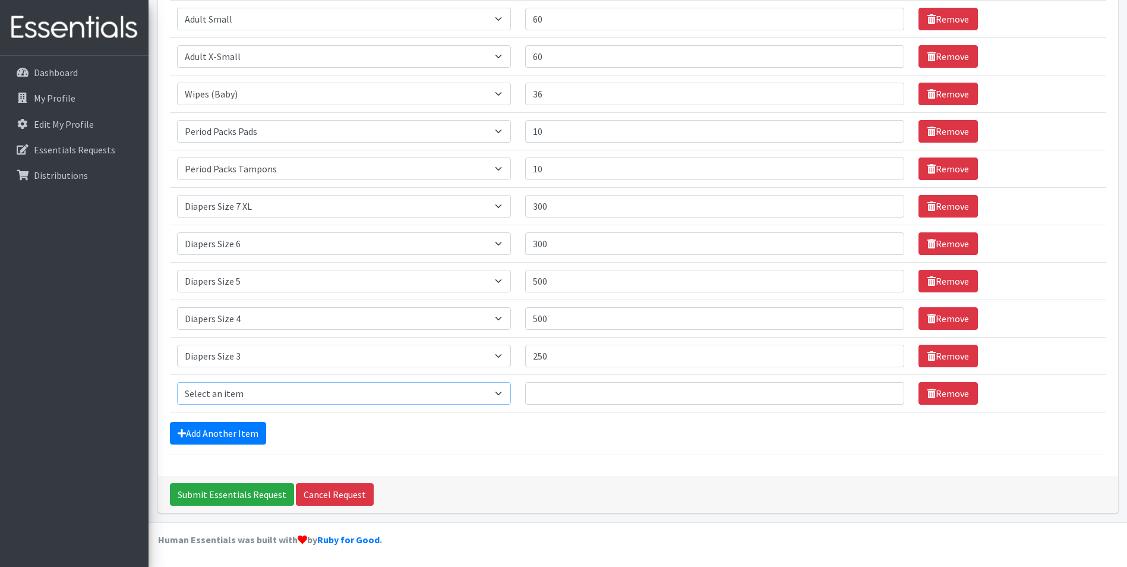
click at [221, 386] on select "Select an item Adult XXX Large Adult Large Adult XX Large Adult Medium Adult Sm…" at bounding box center [344, 393] width 334 height 23
select select "2929"
click at [177, 382] on select "Select an item Adult XXX Large Adult Large Adult XX Large Adult Medium Adult Sm…" at bounding box center [344, 393] width 334 height 23
click at [584, 386] on input "Quantity" at bounding box center [715, 393] width 380 height 23
type input "300"
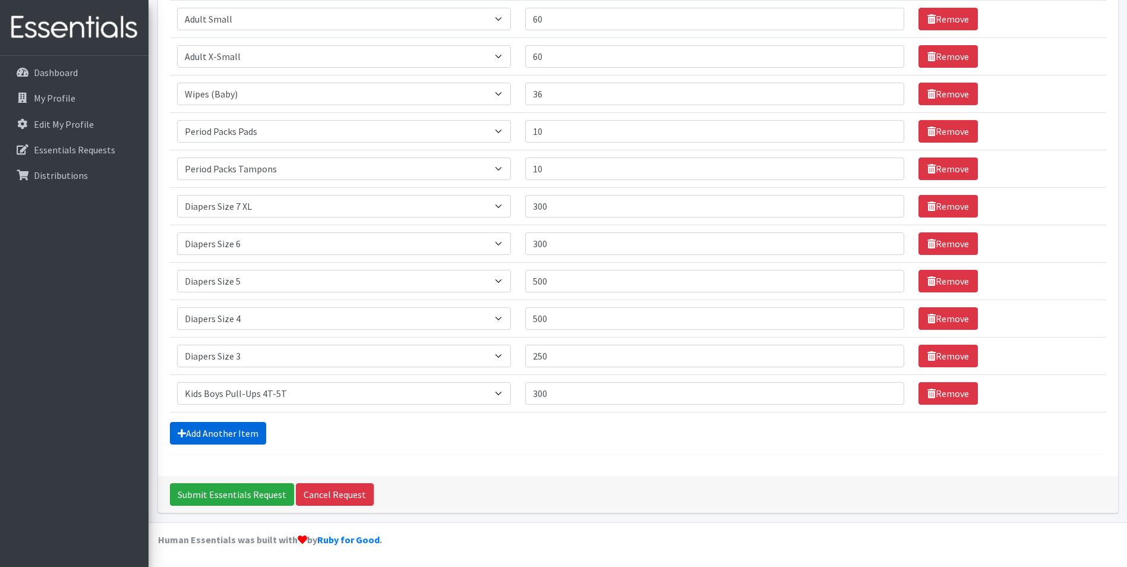
click at [200, 440] on link "Add Another Item" at bounding box center [218, 433] width 96 height 23
click at [222, 393] on select "Select an item Adult XXX Large Adult Large Adult XX Large Adult Medium Adult Sm…" at bounding box center [344, 393] width 334 height 23
select select "2926"
click at [177, 382] on select "Select an item Adult XXX Large Adult Large Adult XX Large Adult Medium Adult Sm…" at bounding box center [344, 393] width 334 height 23
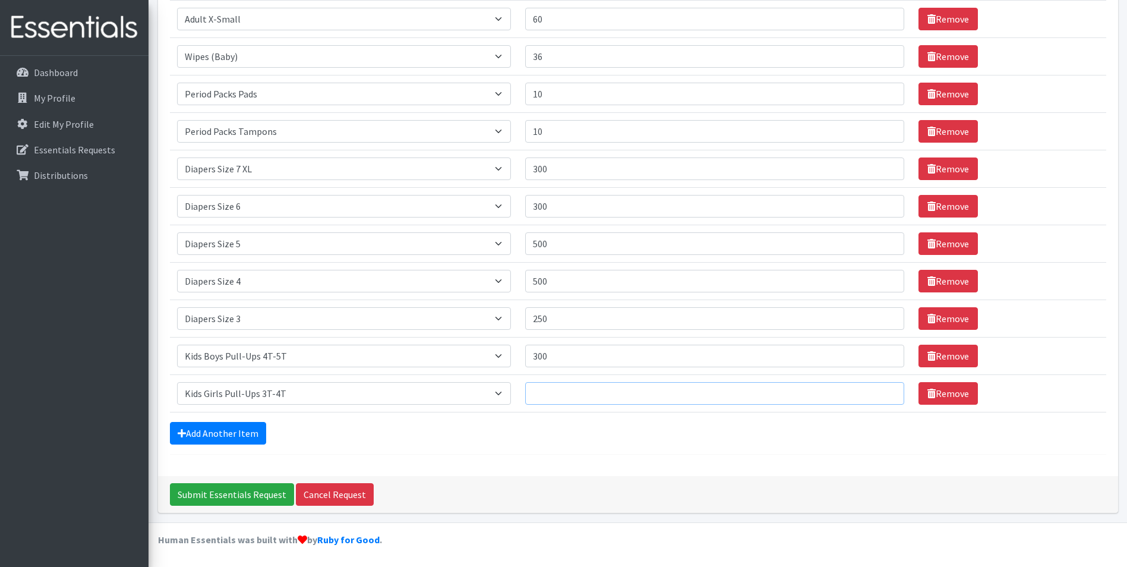
click at [549, 384] on input "Quantity" at bounding box center [715, 393] width 380 height 23
type input "300"
click at [217, 433] on link "Add Another Item" at bounding box center [218, 433] width 96 height 23
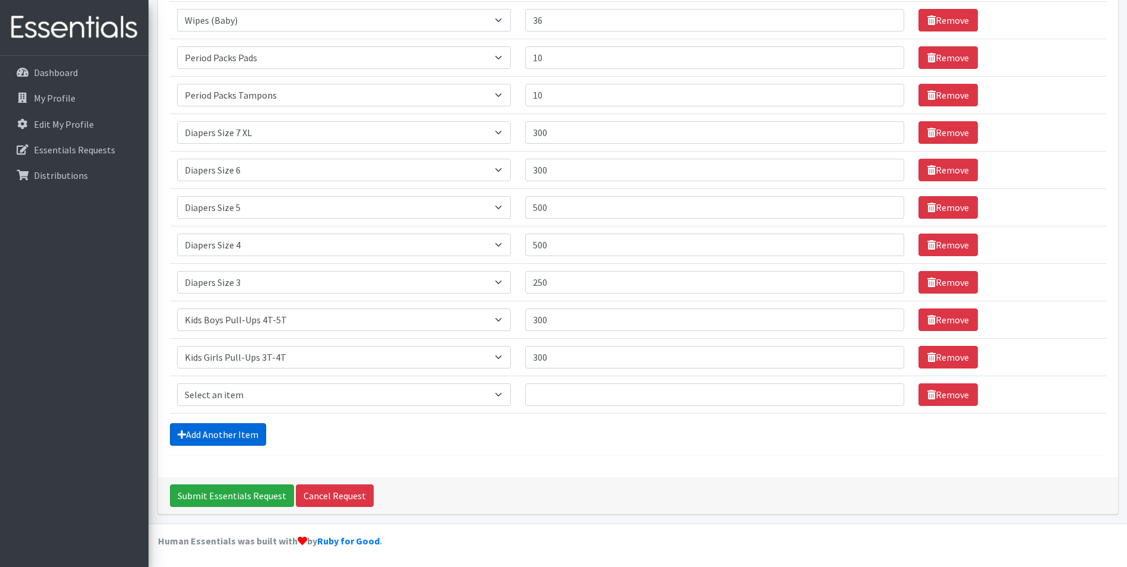
scroll to position [446, 0]
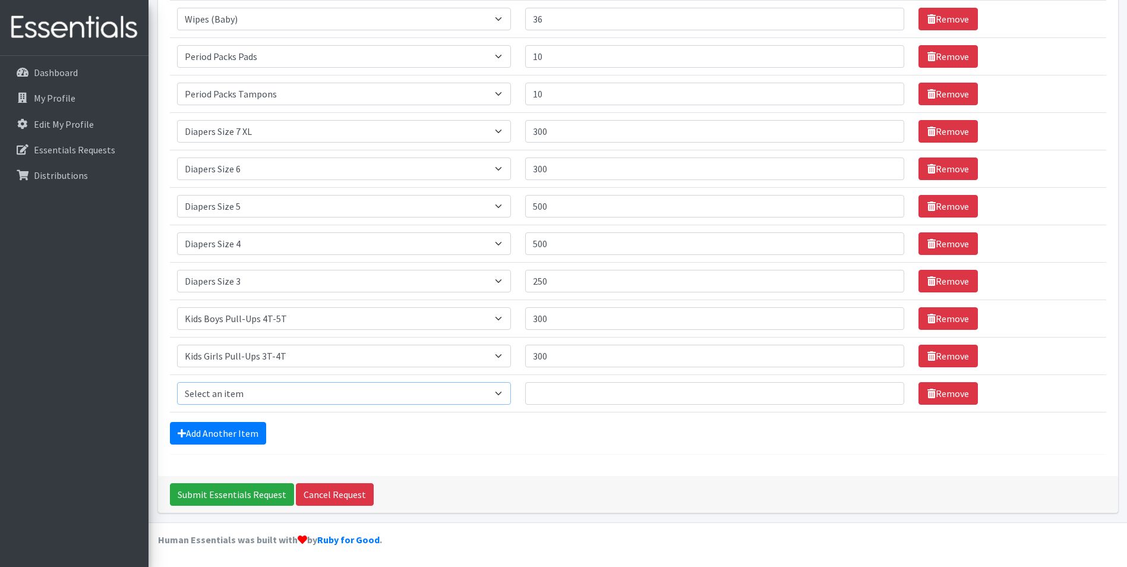
click at [274, 388] on select "Select an item Adult XXX Large Adult Large Adult XX Large Adult Medium Adult Sm…" at bounding box center [344, 393] width 334 height 23
select select "2928"
click at [177, 382] on select "Select an item Adult XXX Large Adult Large Adult XX Large Adult Medium Adult Sm…" at bounding box center [344, 393] width 334 height 23
click at [629, 390] on input "Quantity" at bounding box center [715, 393] width 380 height 23
type input "300"
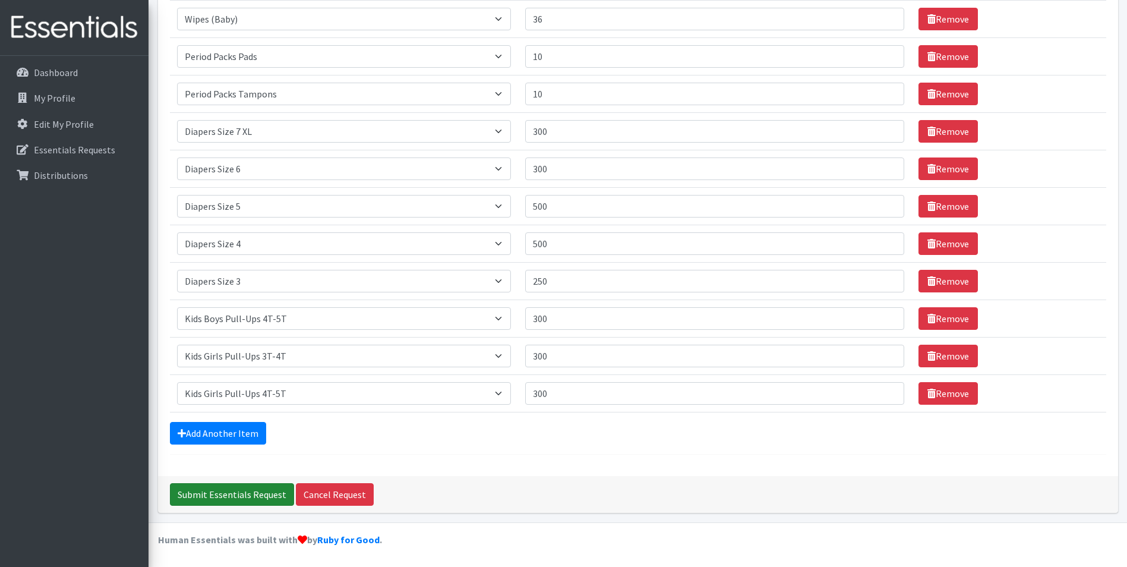
click at [226, 500] on input "Submit Essentials Request" at bounding box center [232, 494] width 124 height 23
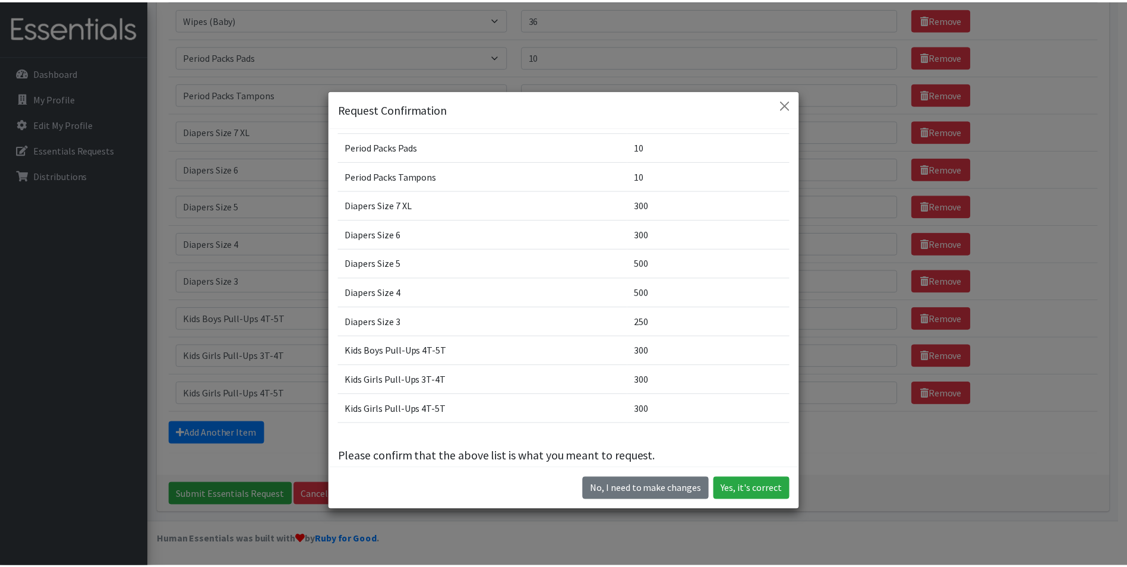
scroll to position [285, 0]
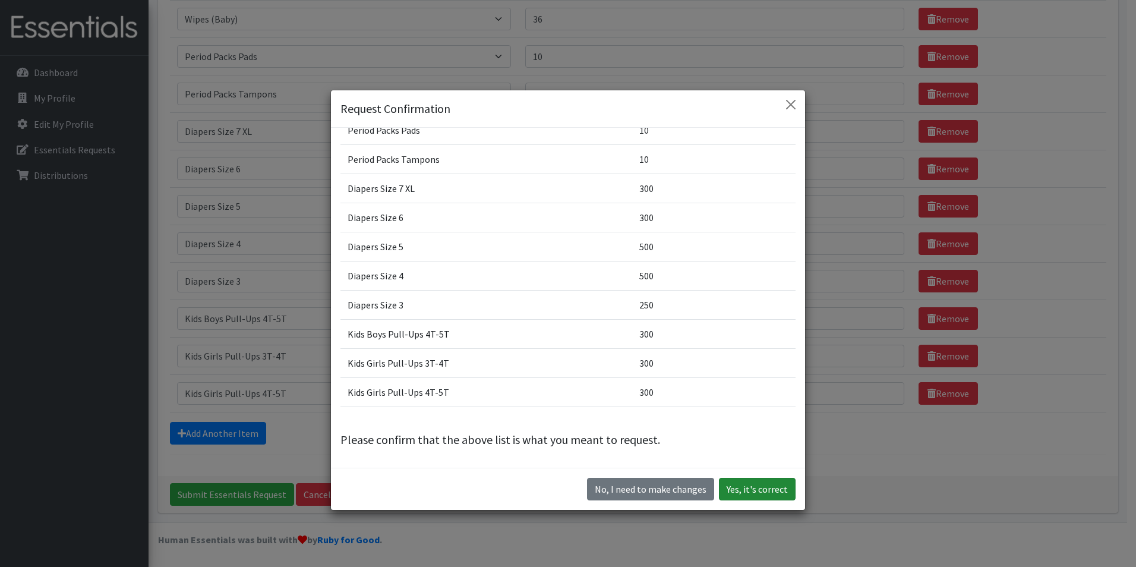
click at [759, 493] on button "Yes, it's correct" at bounding box center [757, 489] width 77 height 23
